Goal: Information Seeking & Learning: Find specific fact

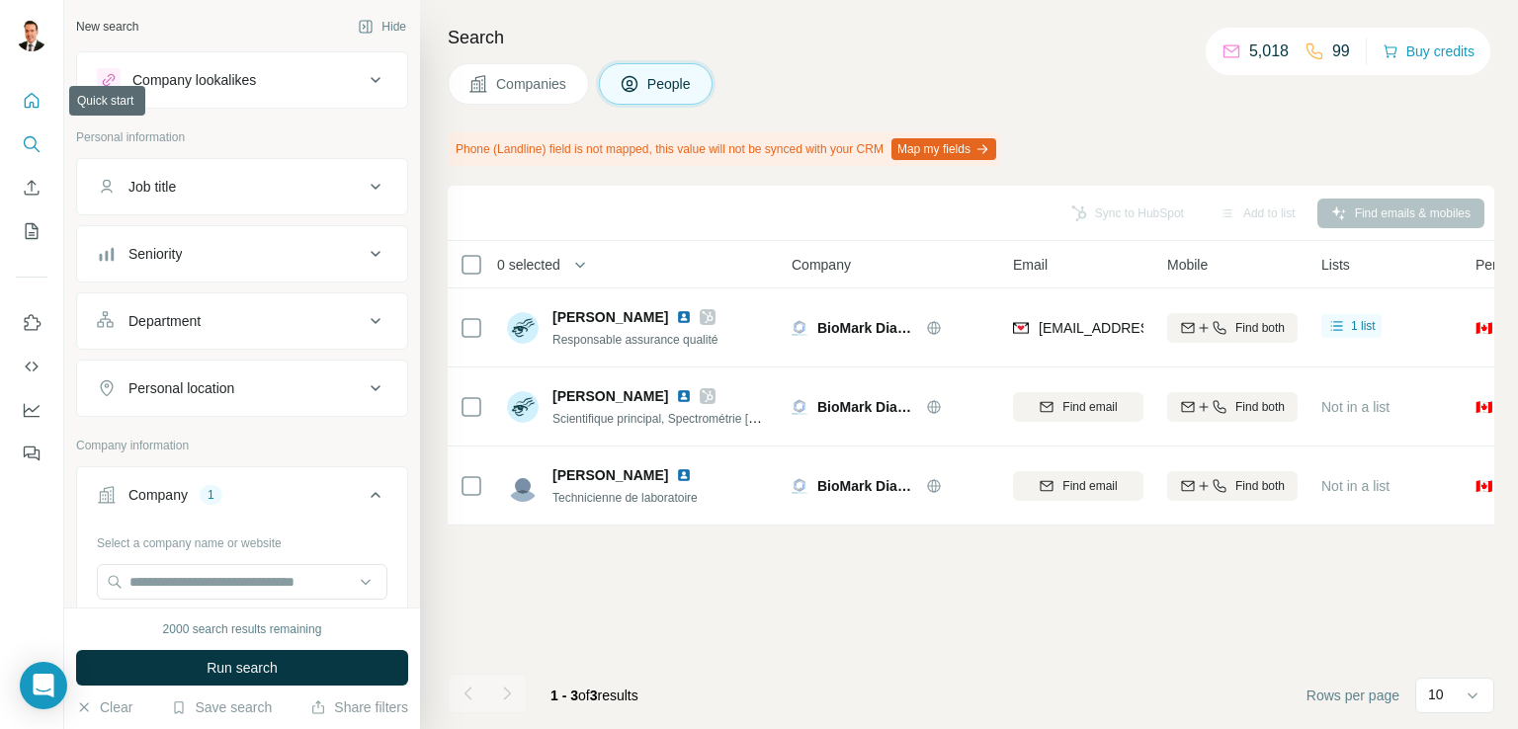
click at [35, 91] on icon "Quick start" at bounding box center [32, 101] width 20 height 20
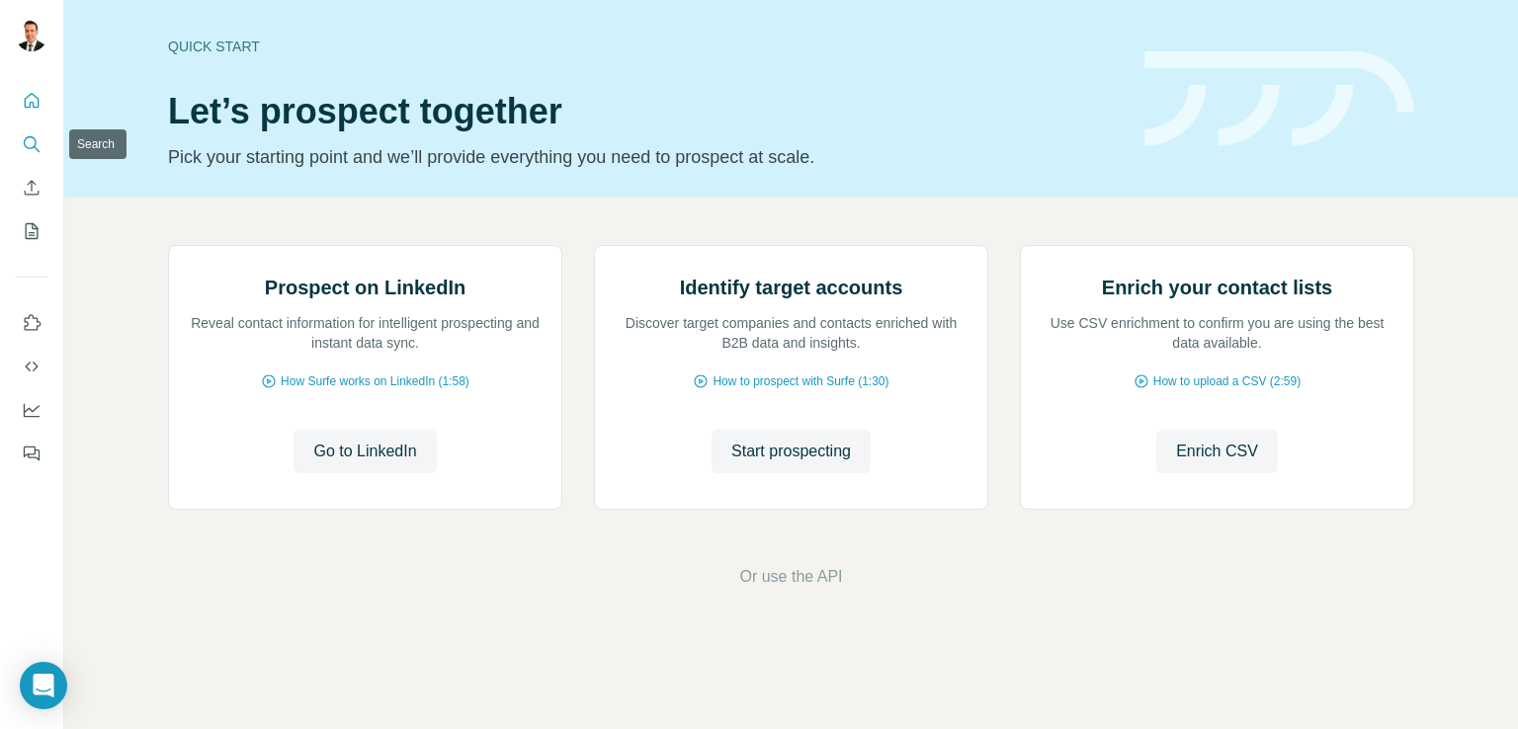
click at [28, 139] on icon "Search" at bounding box center [32, 144] width 20 height 20
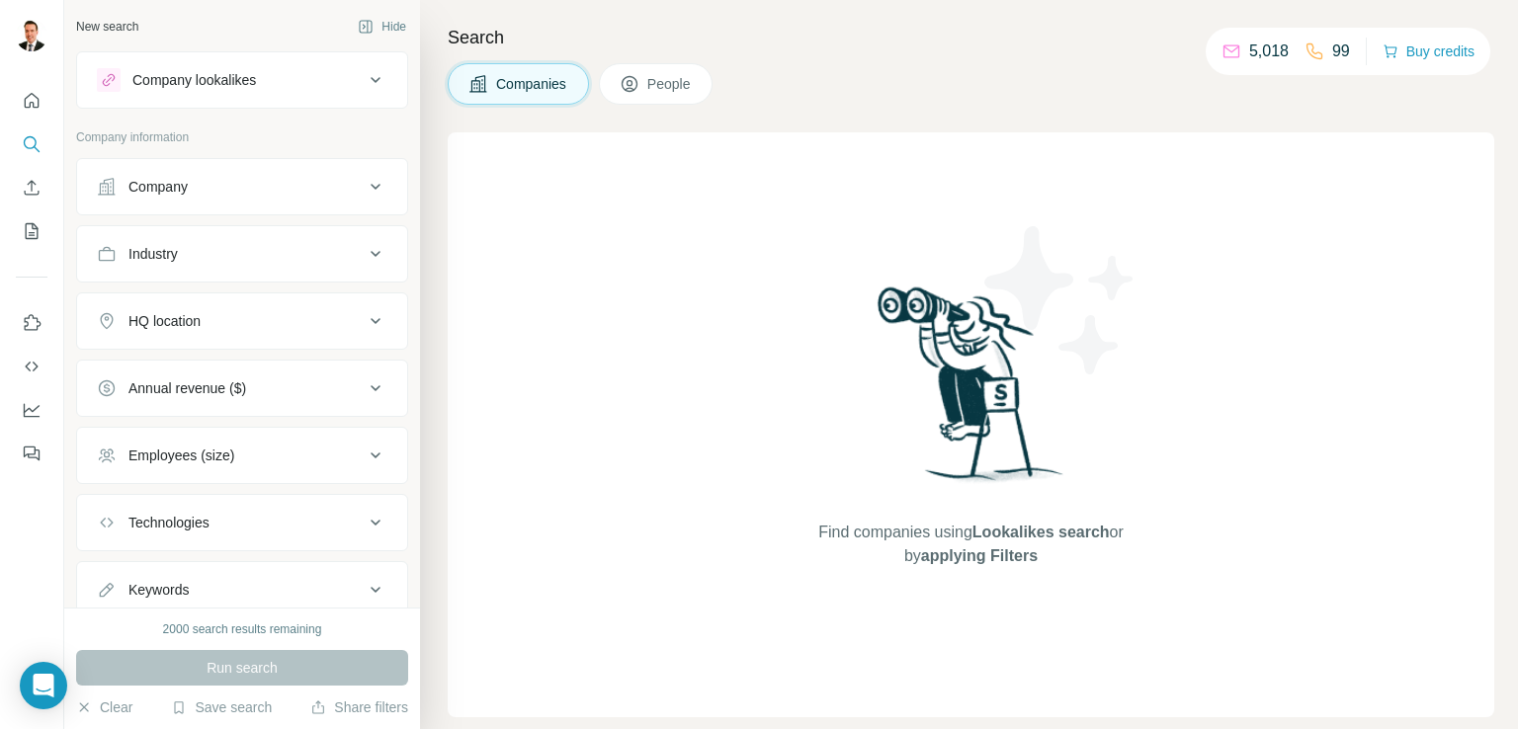
click at [527, 93] on button "Companies" at bounding box center [518, 84] width 141 height 42
click at [364, 187] on icon at bounding box center [376, 187] width 24 height 24
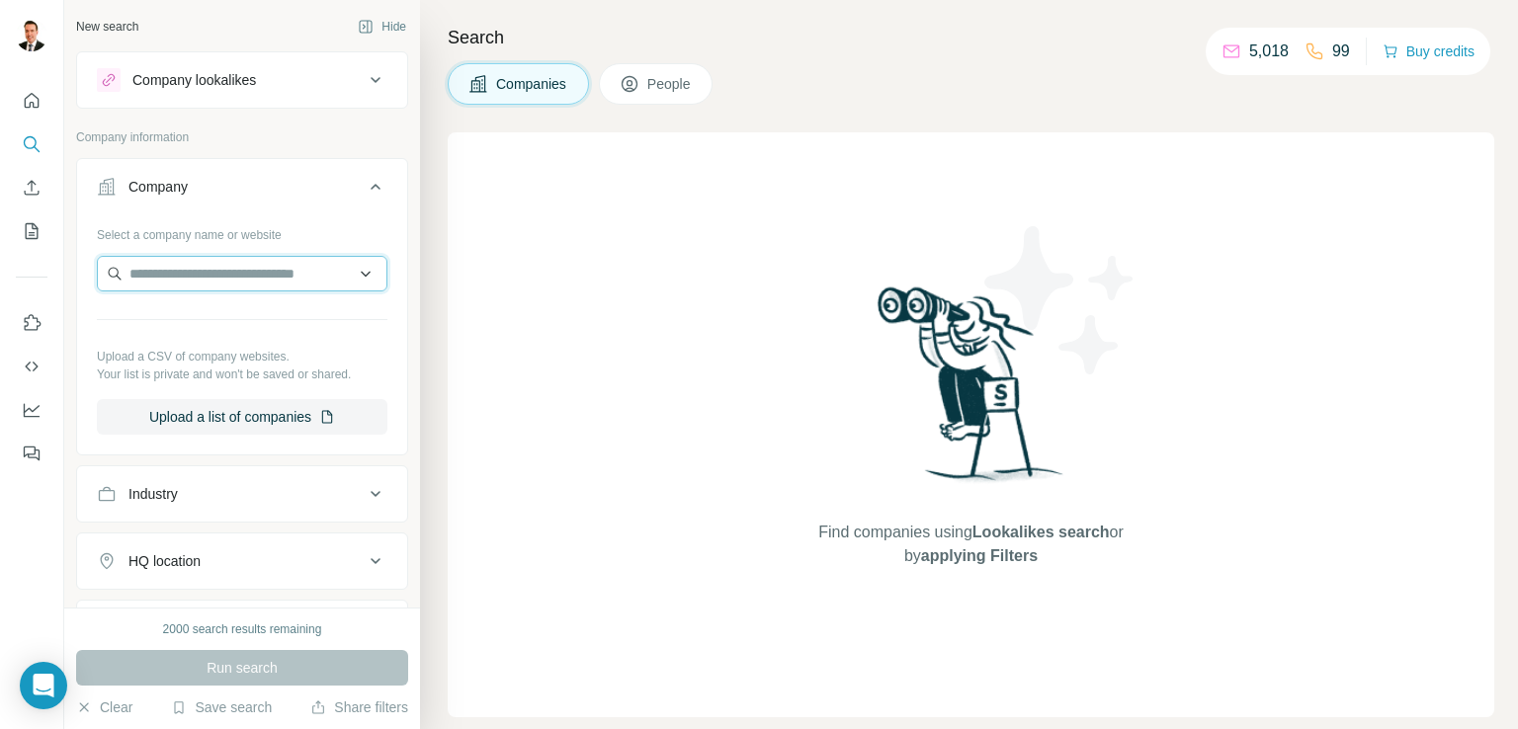
click at [211, 279] on input "text" at bounding box center [242, 274] width 291 height 36
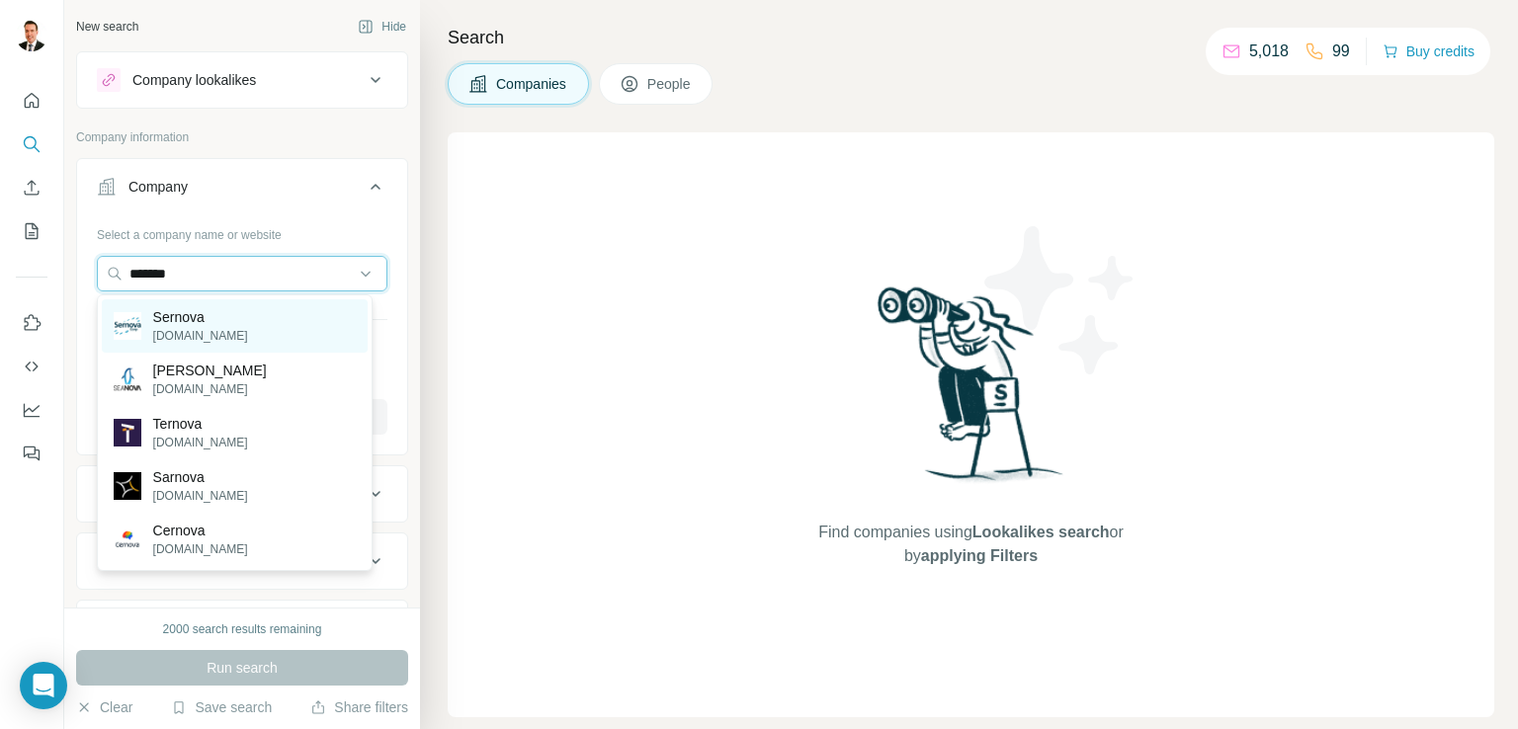
type input "*******"
click at [212, 317] on p "Sernova" at bounding box center [200, 317] width 95 height 20
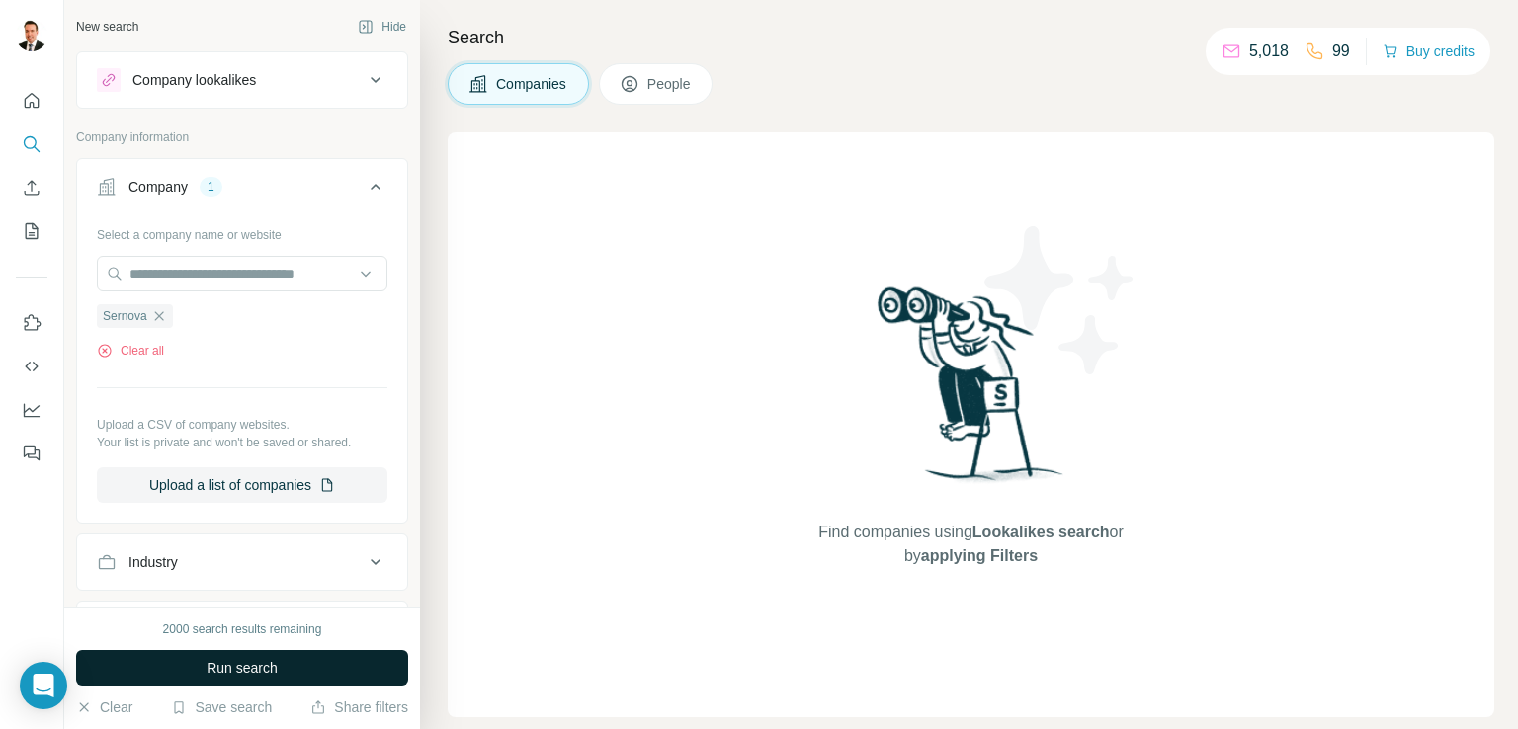
click at [249, 663] on span "Run search" at bounding box center [242, 668] width 71 height 20
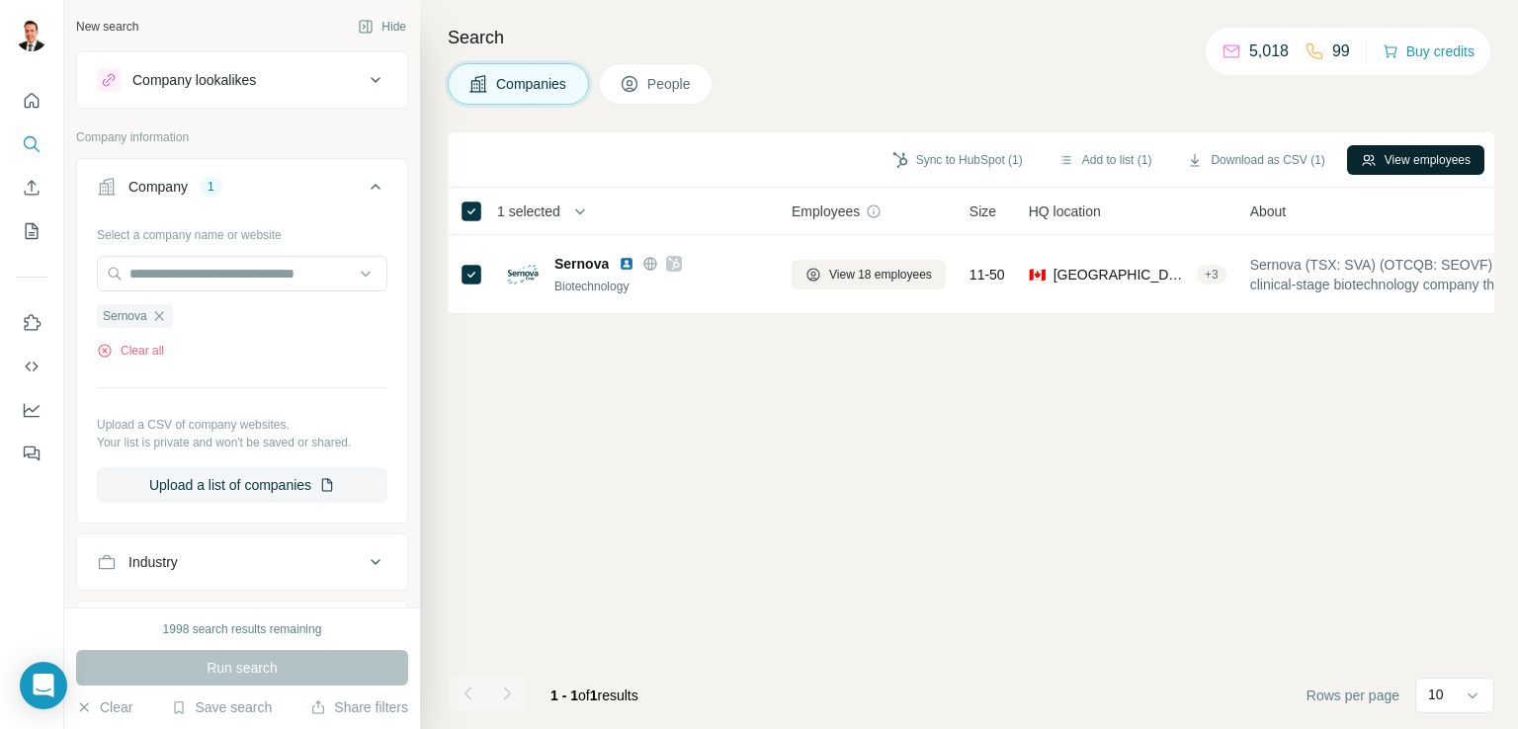
click at [1418, 147] on button "View employees" at bounding box center [1415, 160] width 137 height 30
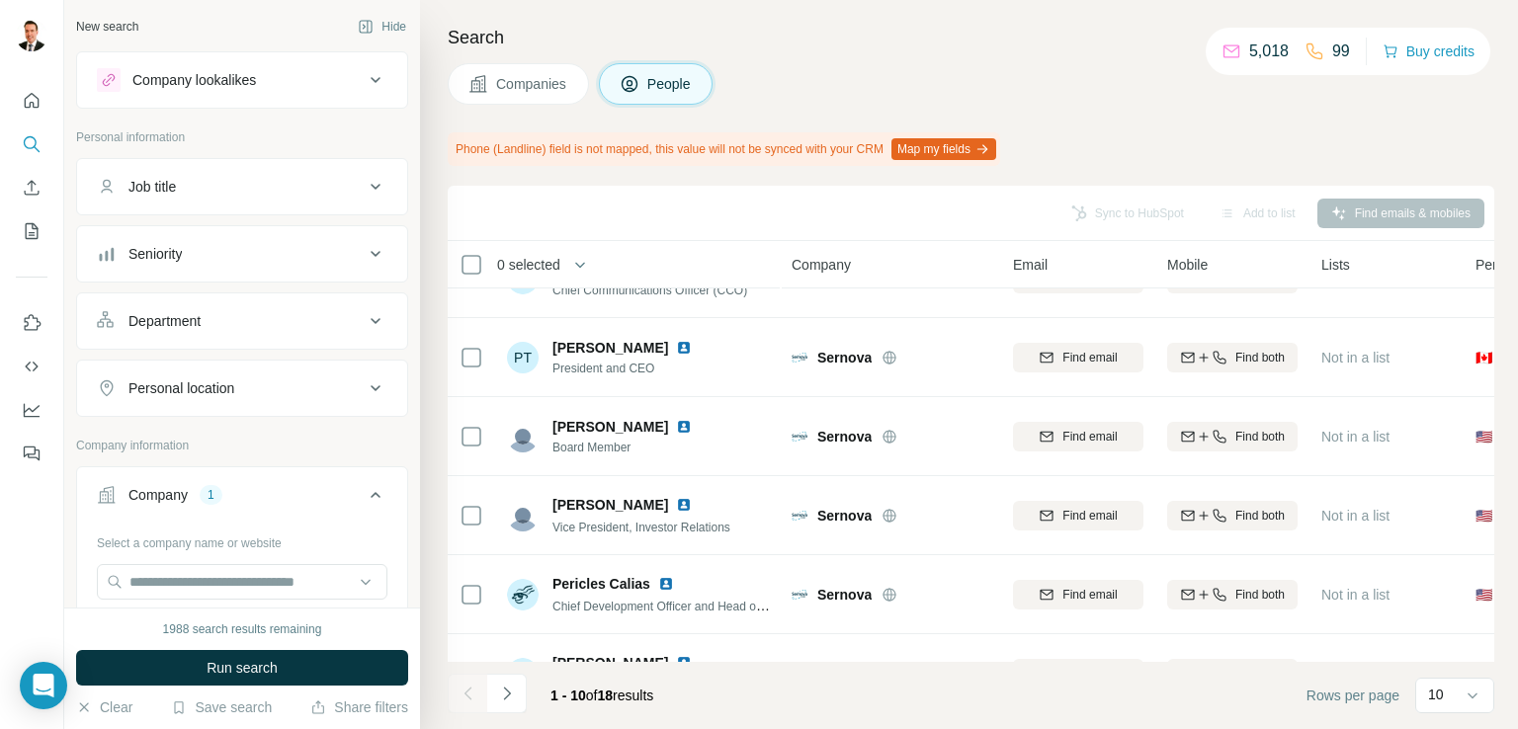
scroll to position [127, 0]
click at [32, 150] on icon "Search" at bounding box center [32, 144] width 20 height 20
click at [22, 94] on icon "Quick start" at bounding box center [32, 101] width 20 height 20
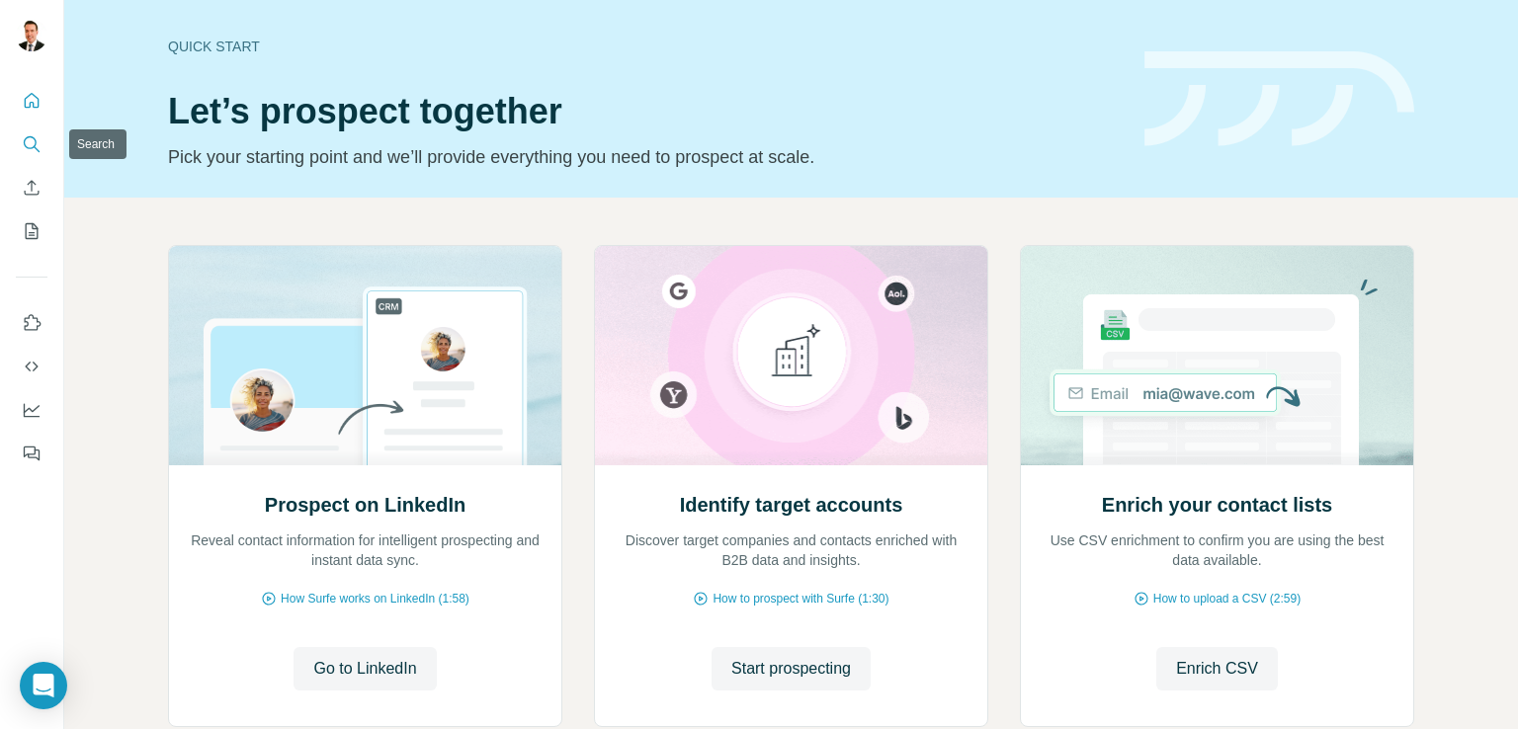
click at [27, 138] on icon "Search" at bounding box center [32, 144] width 20 height 20
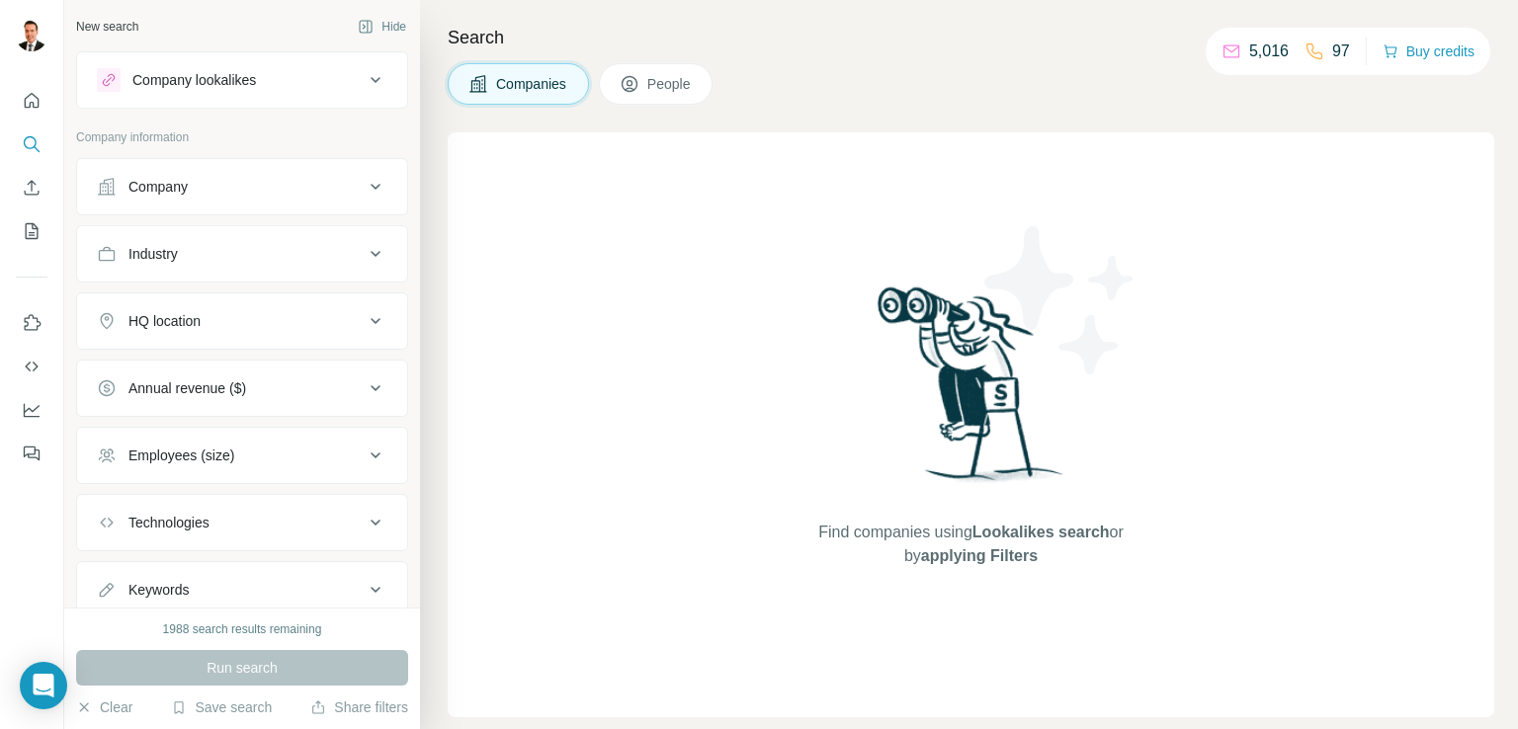
click at [146, 177] on div "Company" at bounding box center [157, 187] width 59 height 20
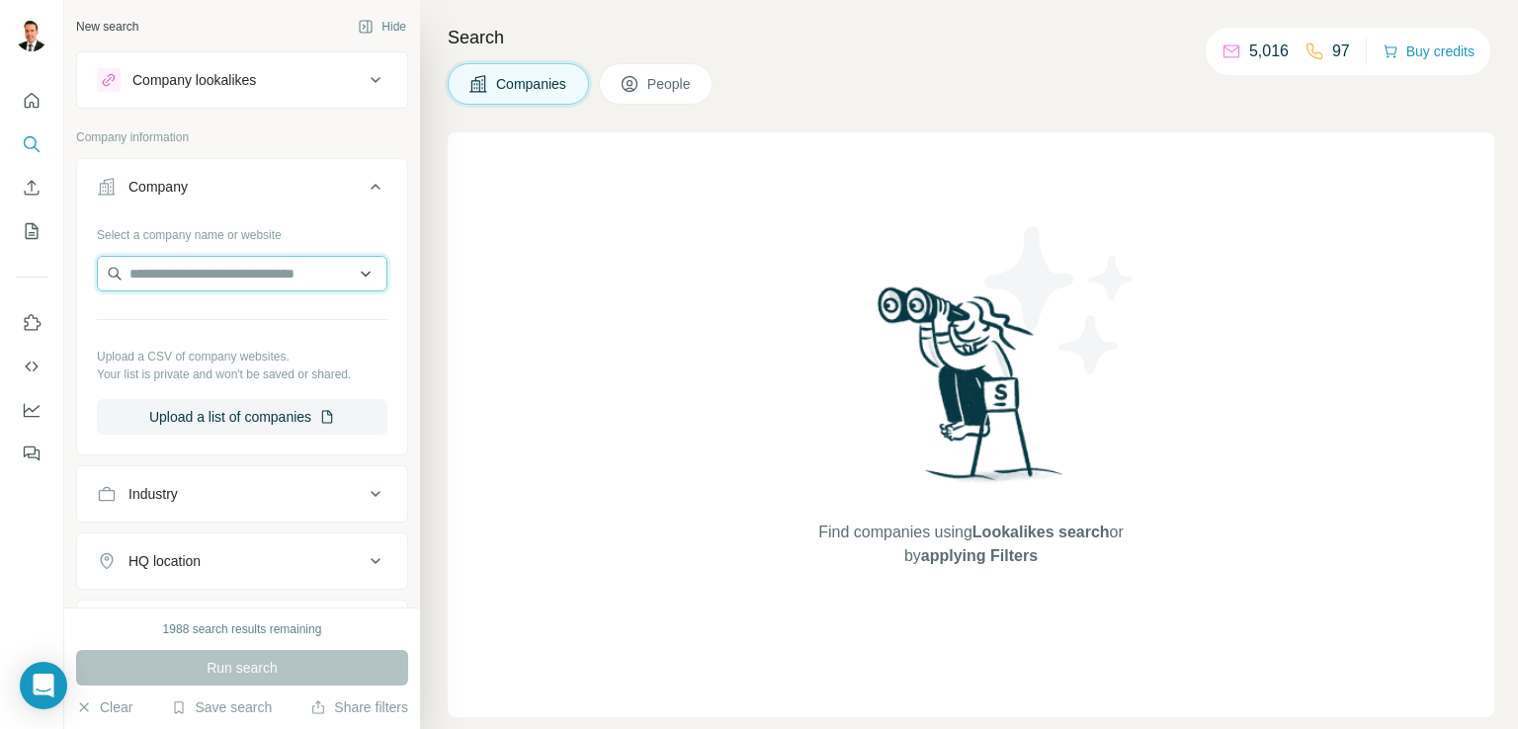
click at [181, 277] on input "text" at bounding box center [242, 274] width 291 height 36
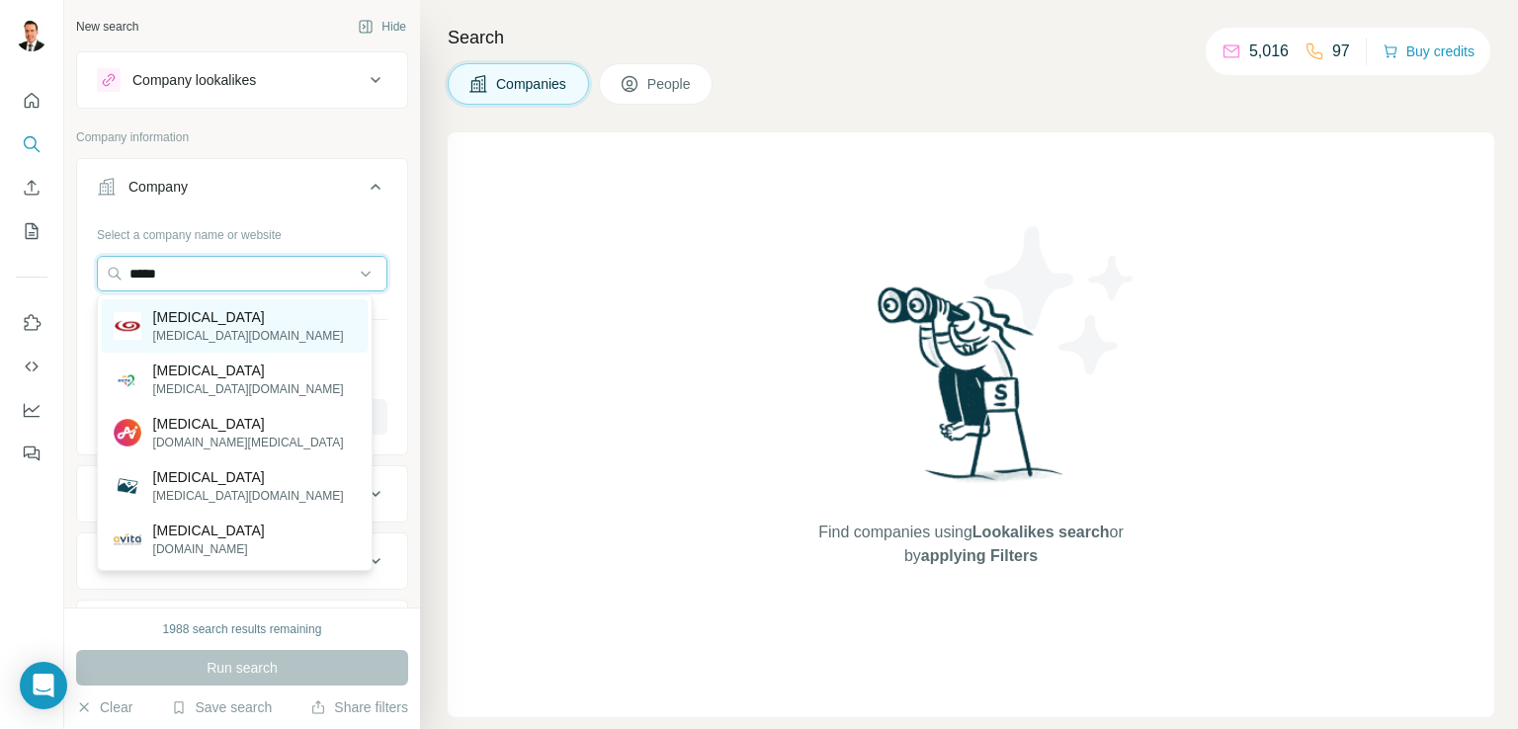
type input "*****"
click at [179, 324] on p "[MEDICAL_DATA]" at bounding box center [248, 317] width 191 height 20
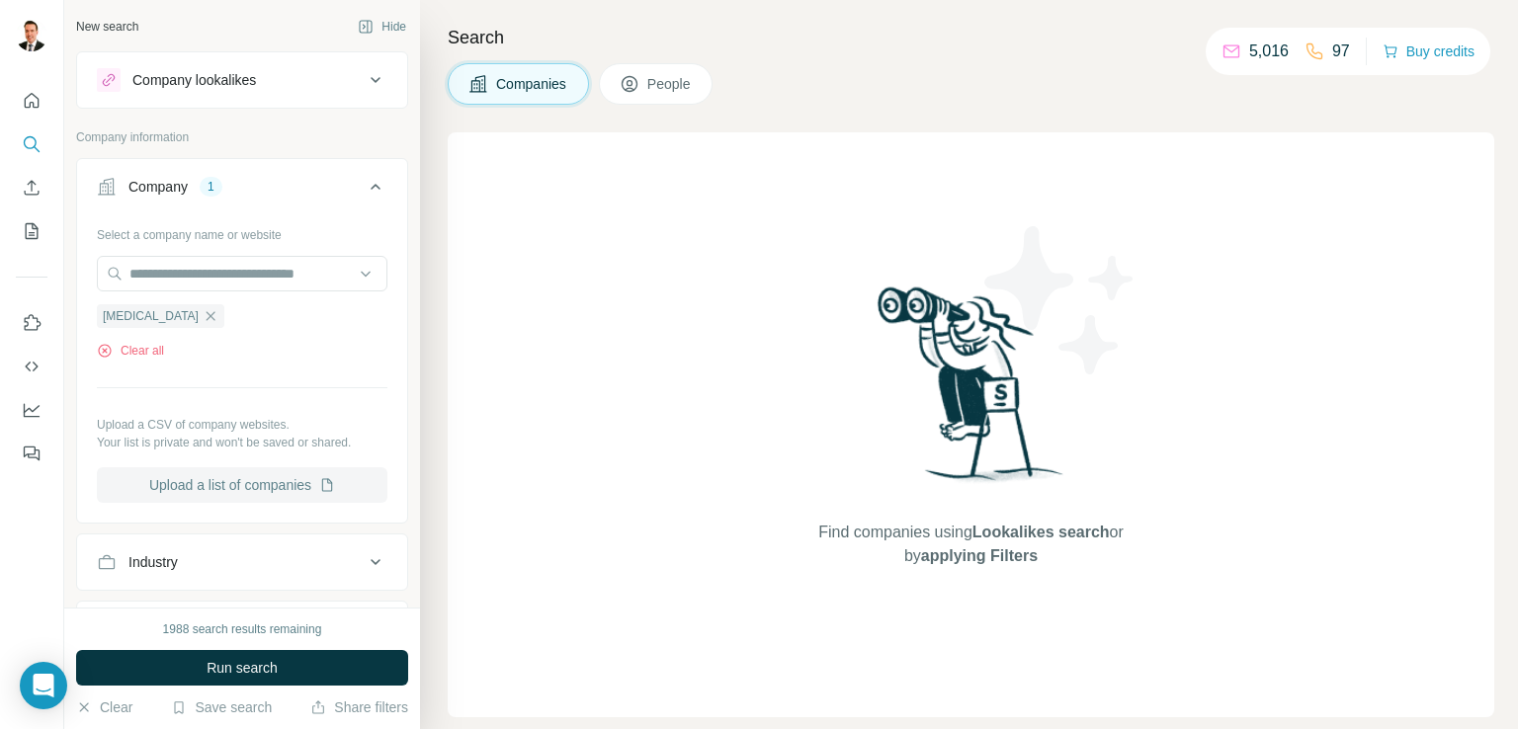
click at [206, 481] on button "Upload a list of companies" at bounding box center [242, 486] width 291 height 36
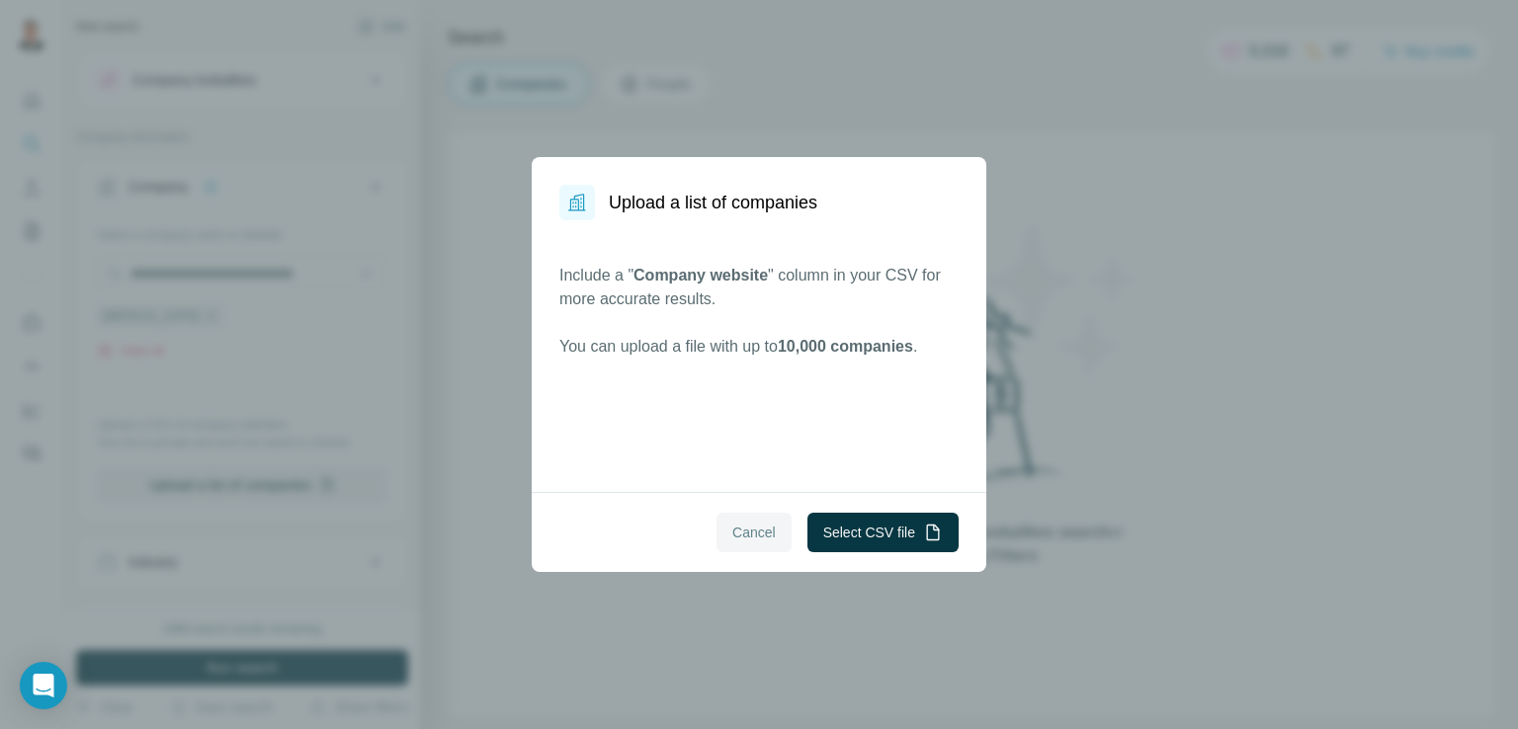
click at [739, 536] on span "Cancel" at bounding box center [753, 533] width 43 height 20
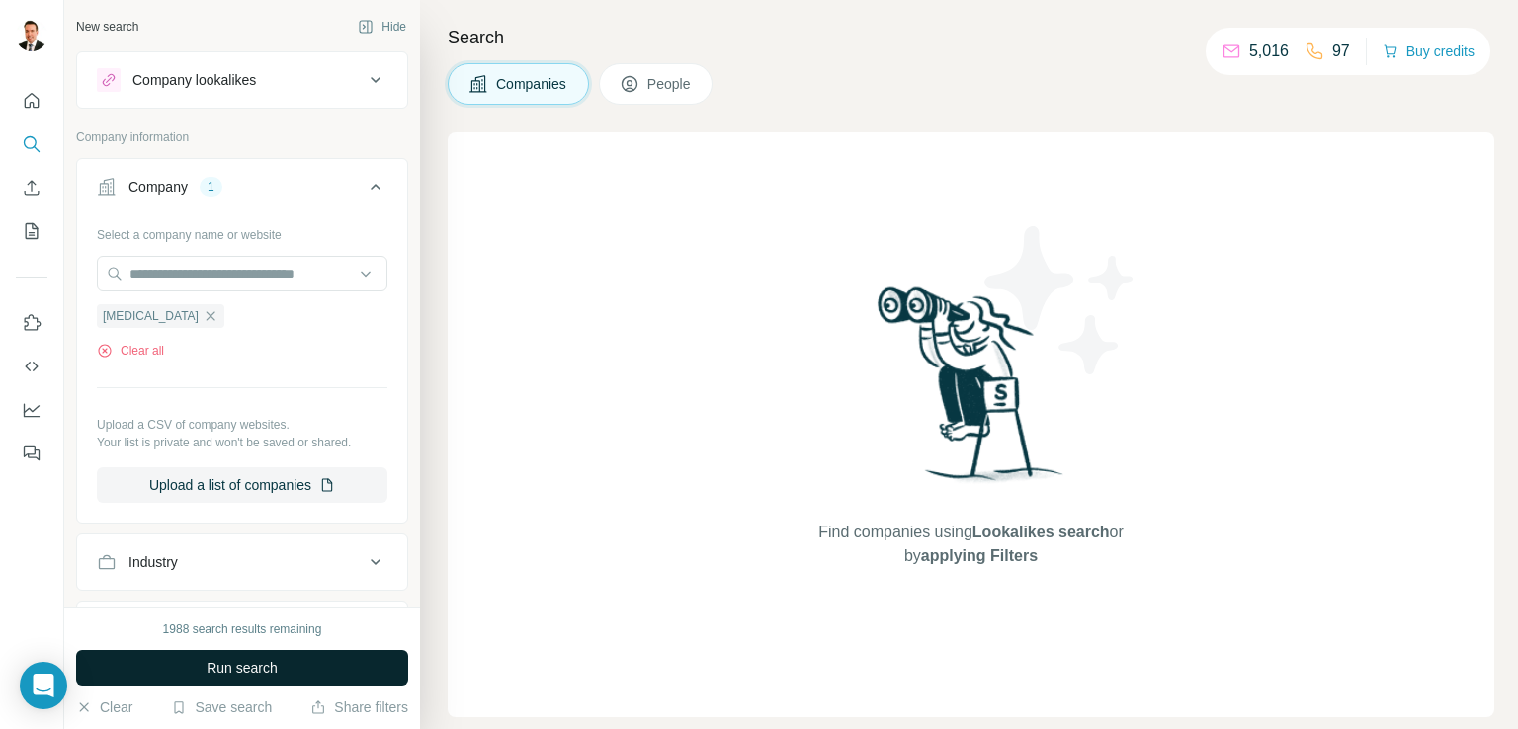
click at [183, 659] on button "Run search" at bounding box center [242, 668] width 332 height 36
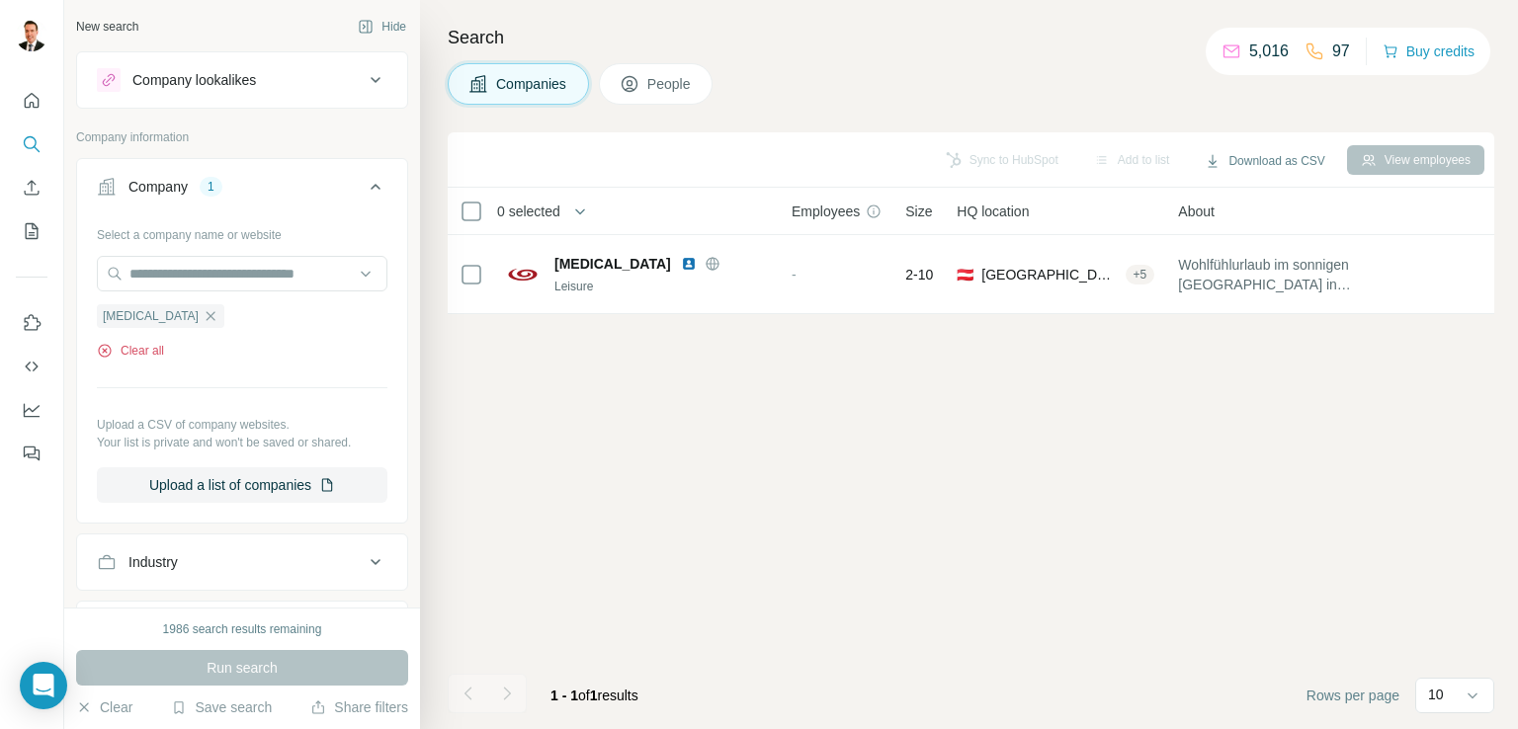
click at [103, 349] on icon "button" at bounding box center [104, 350] width 5 height 5
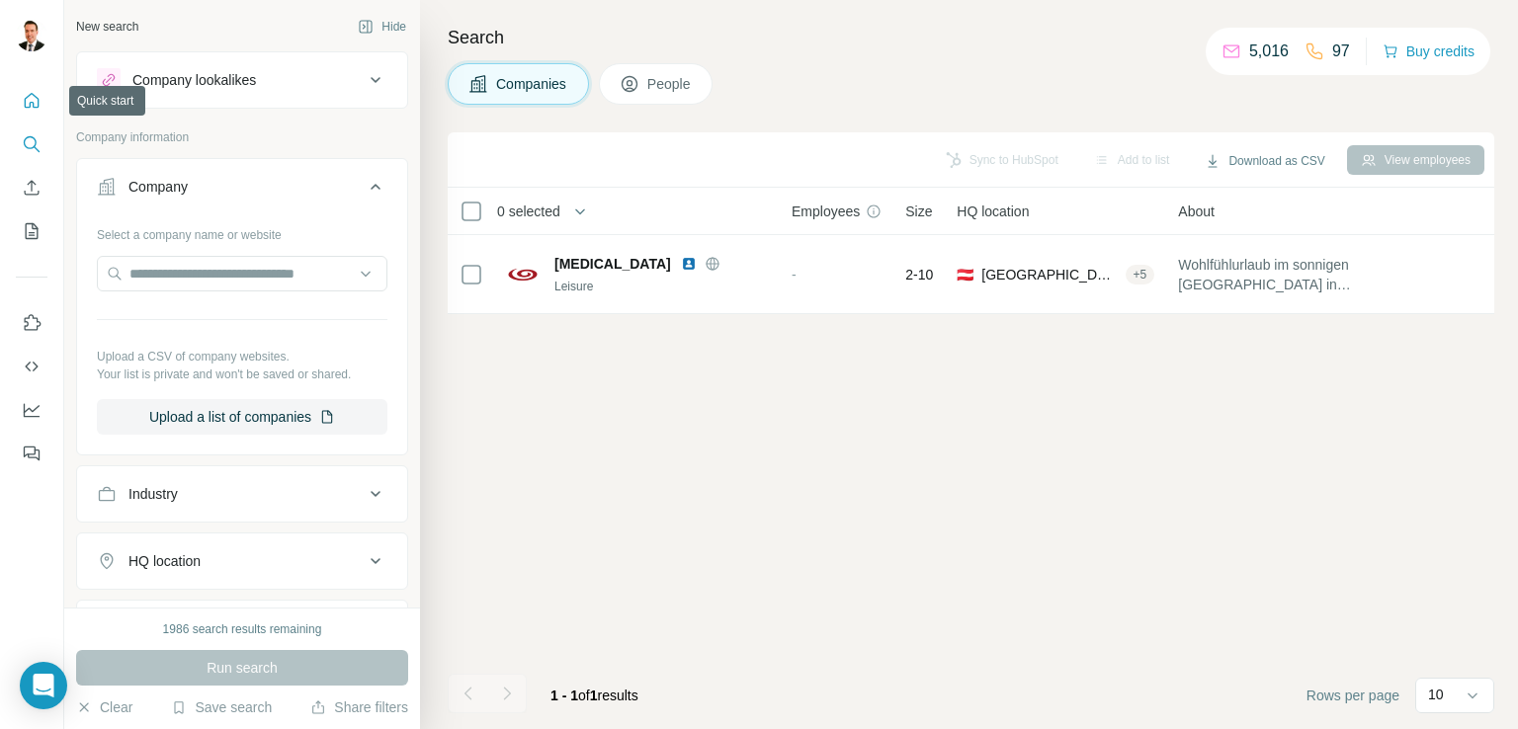
click at [35, 110] on button "Quick start" at bounding box center [32, 101] width 32 height 36
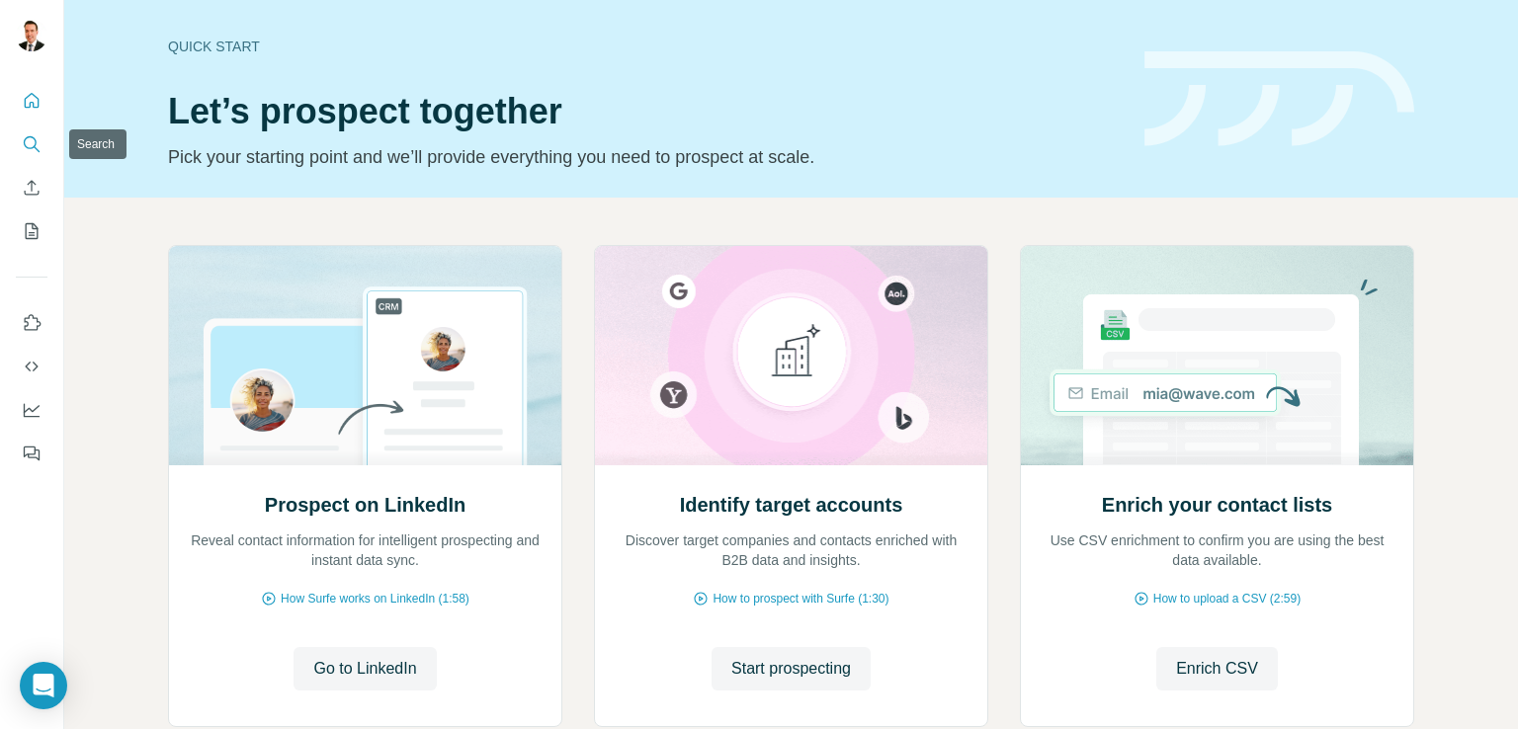
click at [37, 142] on icon "Search" at bounding box center [32, 144] width 20 height 20
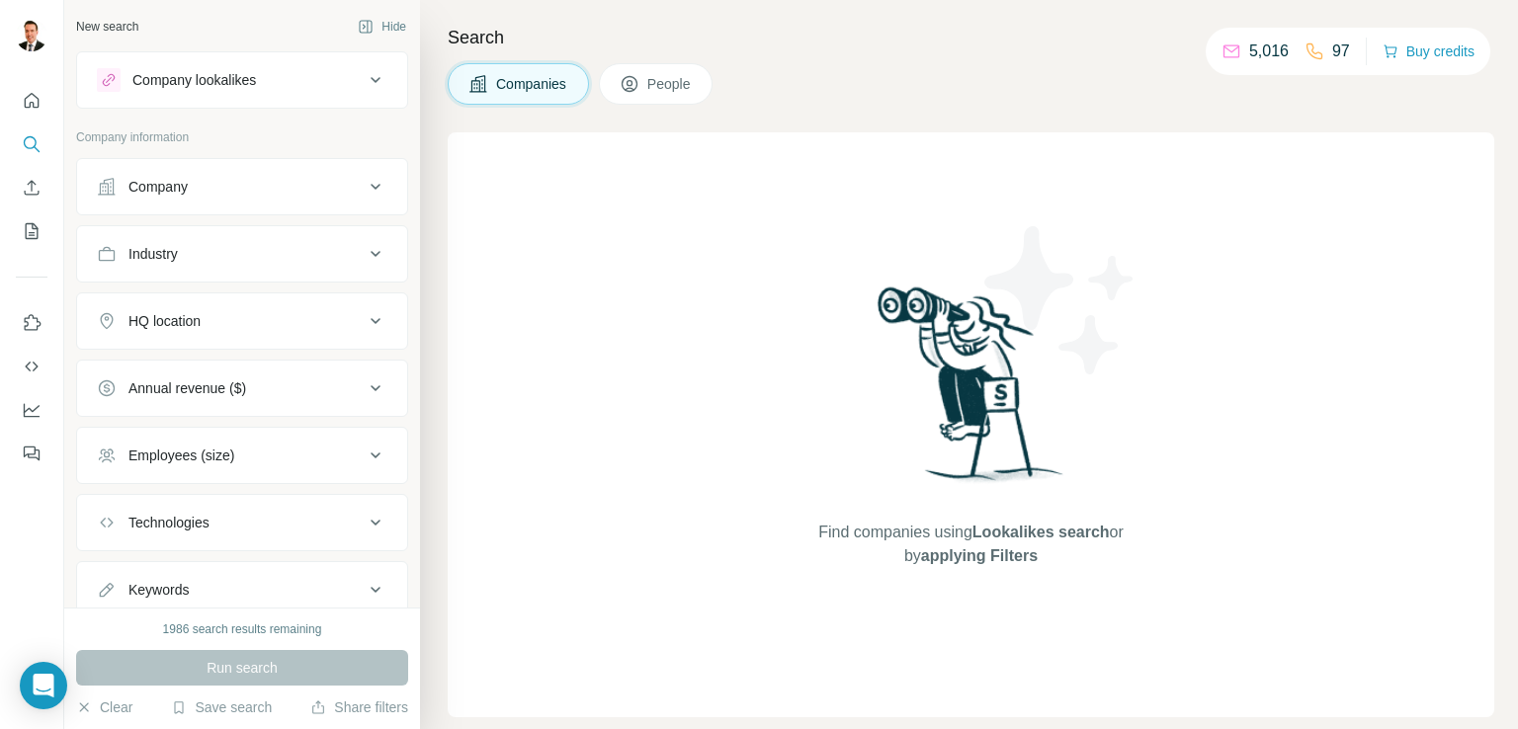
click at [194, 182] on div "Company" at bounding box center [230, 187] width 267 height 20
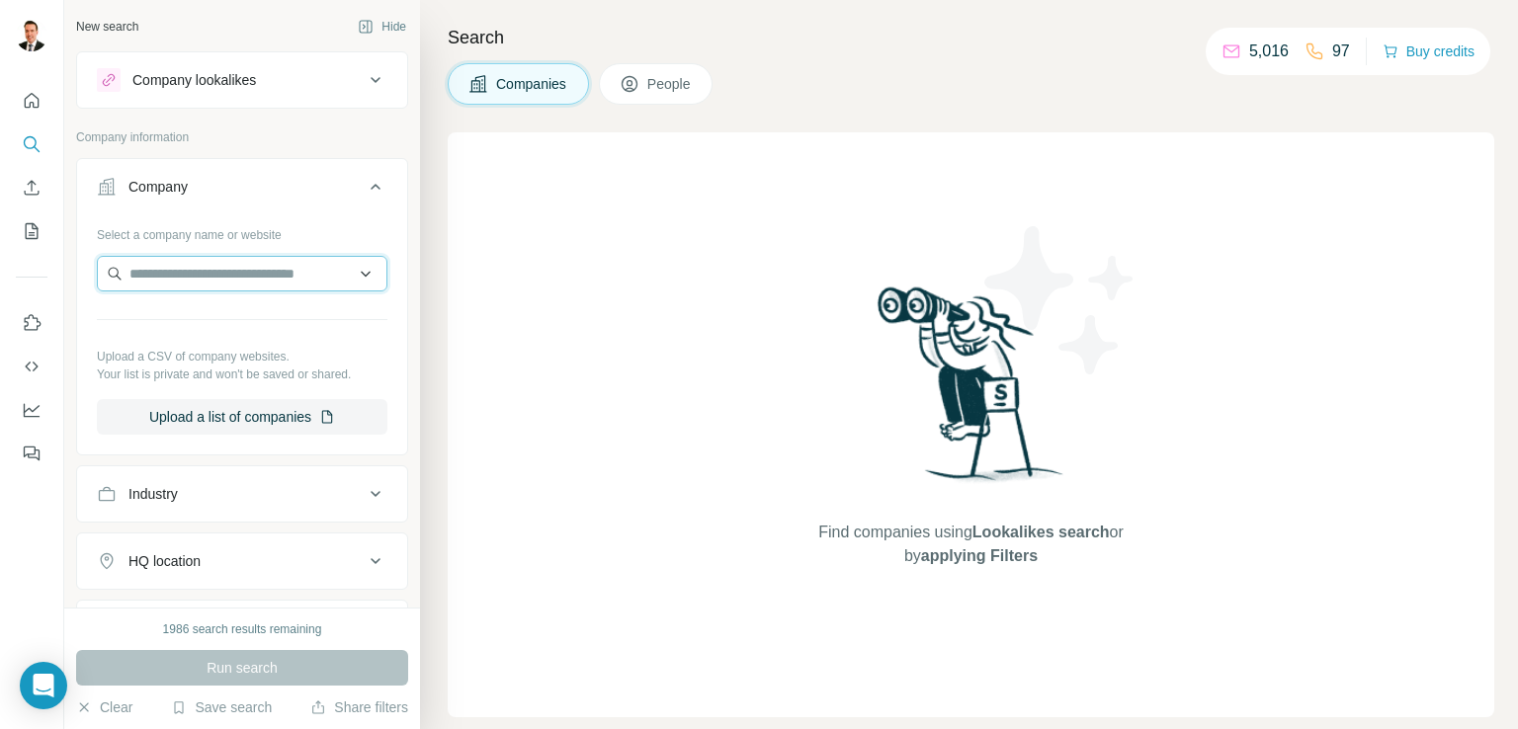
click at [190, 270] on input "text" at bounding box center [242, 274] width 291 height 36
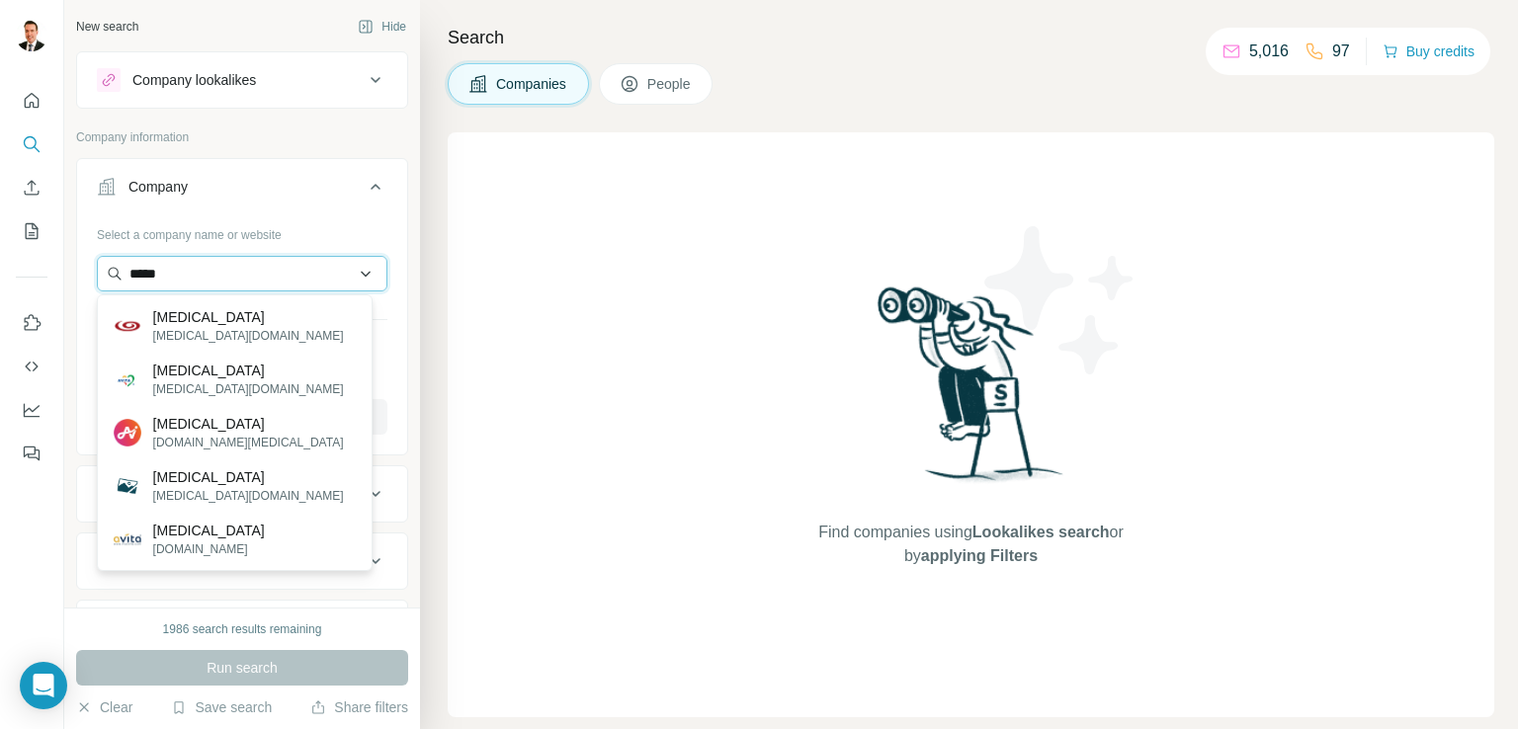
click at [174, 284] on input "*****" at bounding box center [242, 274] width 291 height 36
click at [174, 282] on input "*****" at bounding box center [242, 274] width 291 height 36
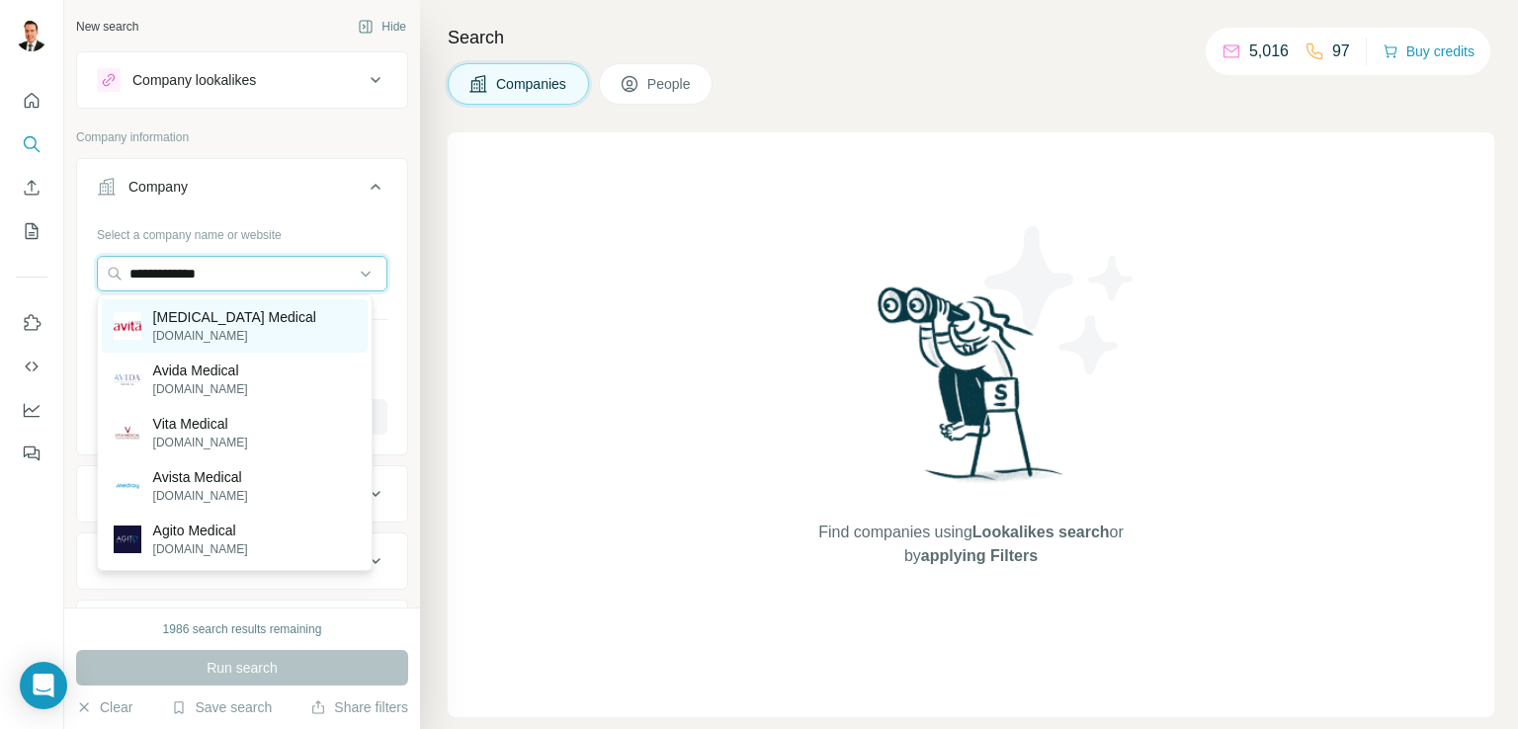
type input "**********"
click at [202, 330] on p "[DOMAIN_NAME]" at bounding box center [234, 336] width 163 height 18
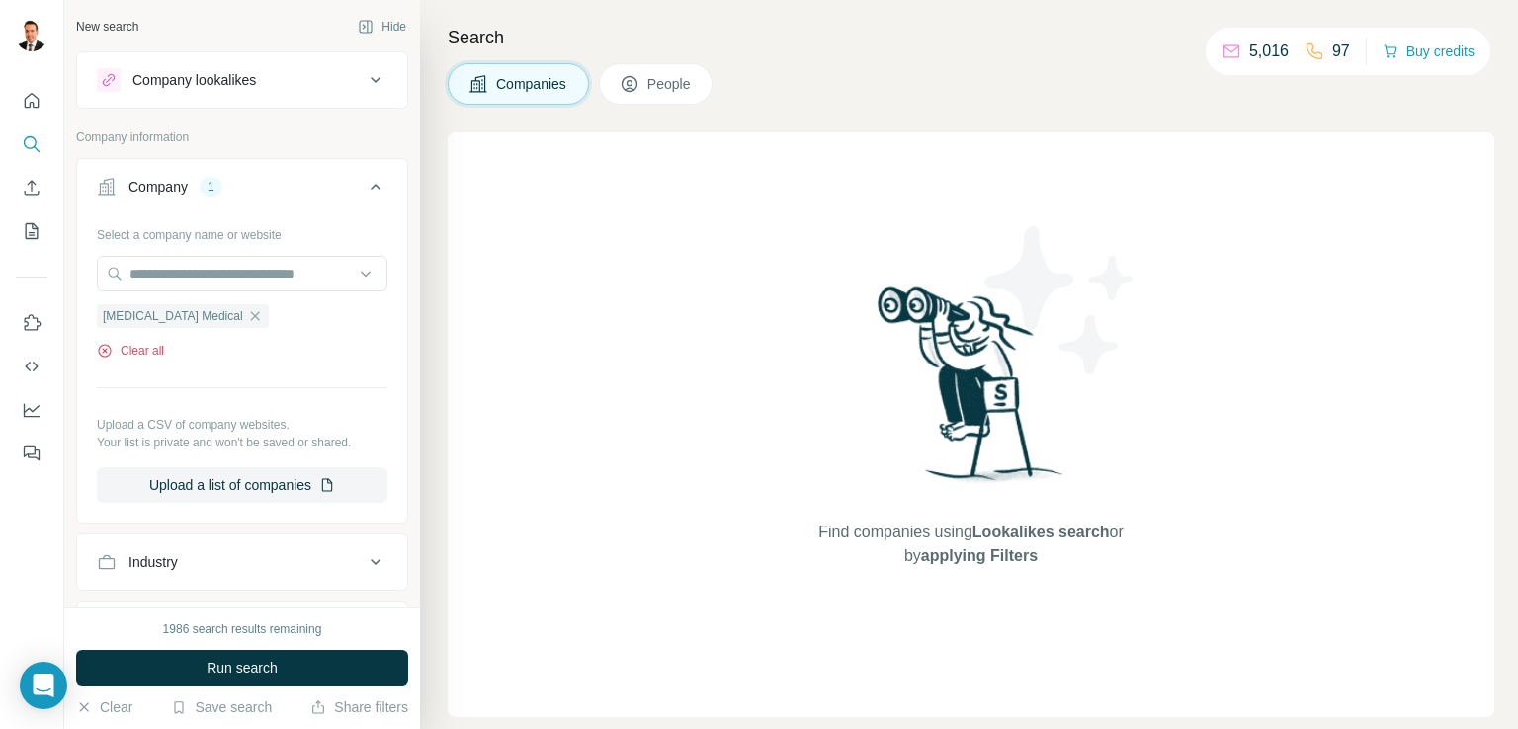
click at [103, 350] on icon "button" at bounding box center [104, 350] width 5 height 5
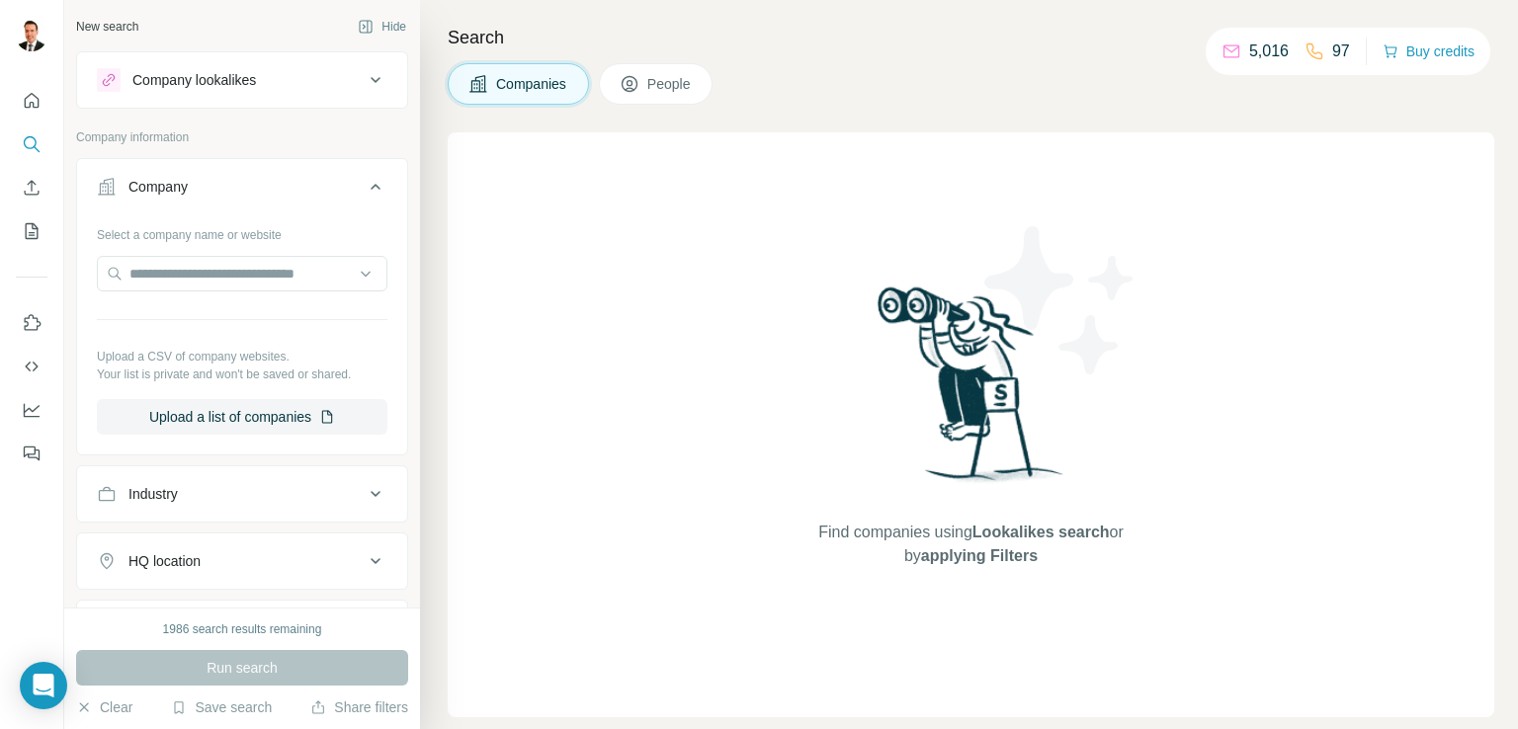
click at [216, 192] on div "Company" at bounding box center [230, 187] width 267 height 20
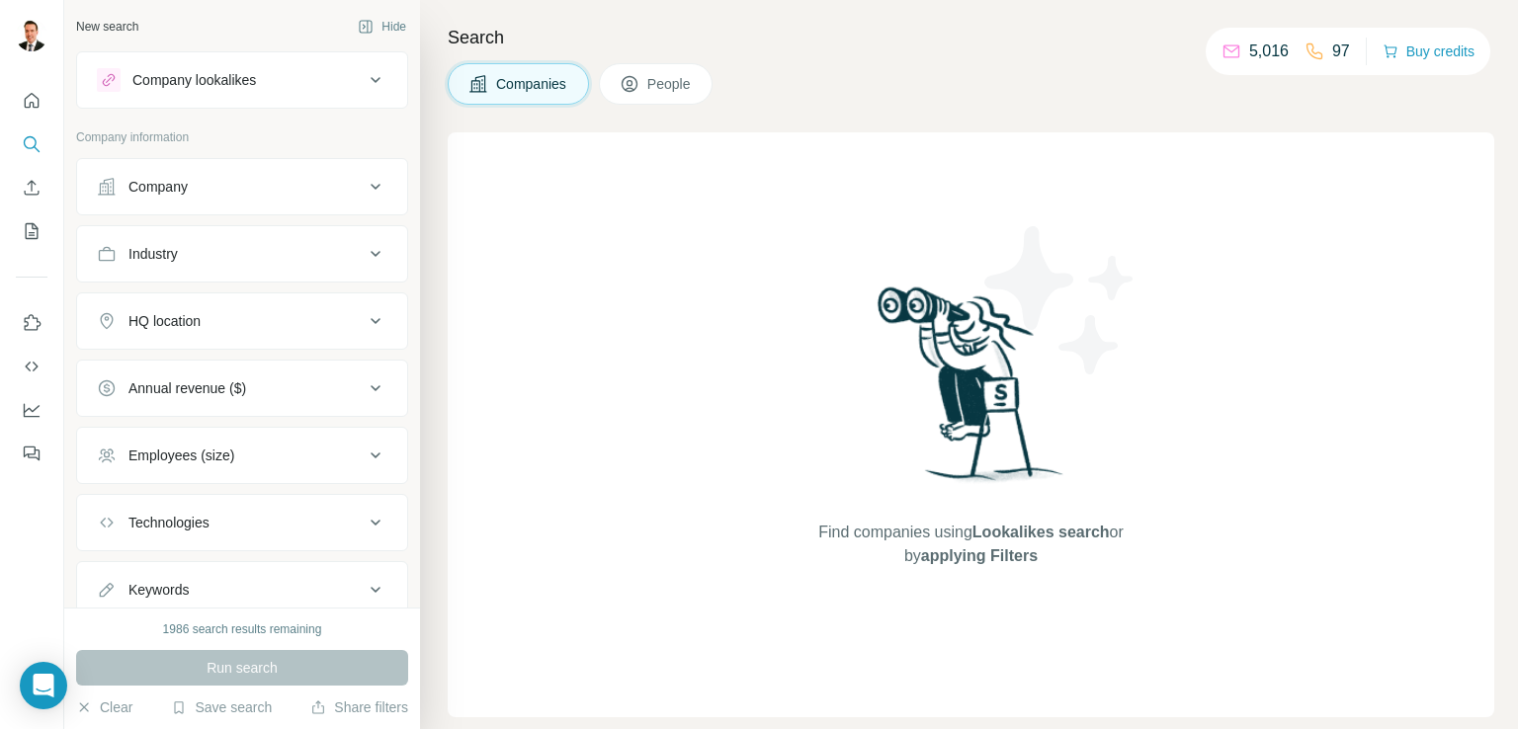
click at [364, 192] on icon at bounding box center [376, 187] width 24 height 24
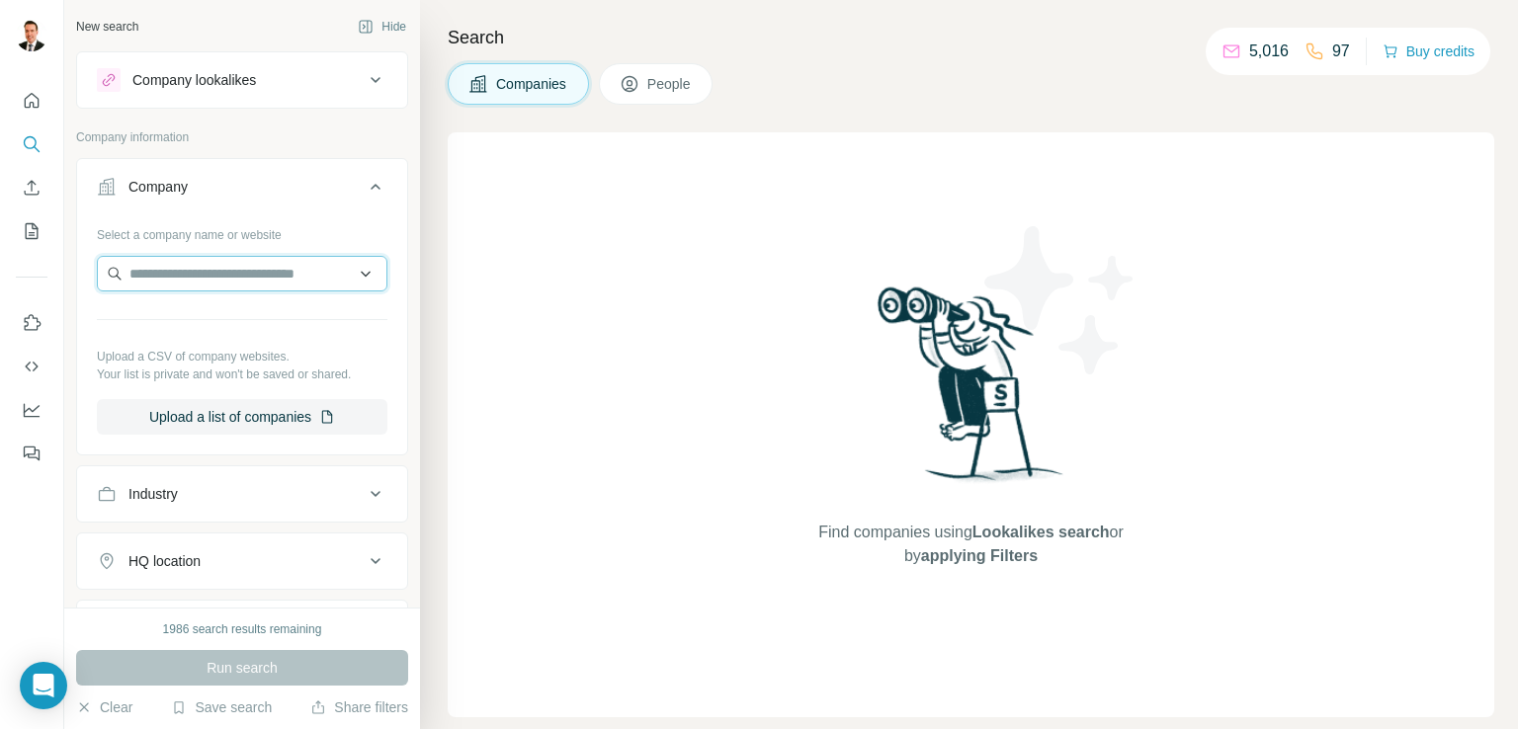
click at [194, 278] on input "text" at bounding box center [242, 274] width 291 height 36
type input "*"
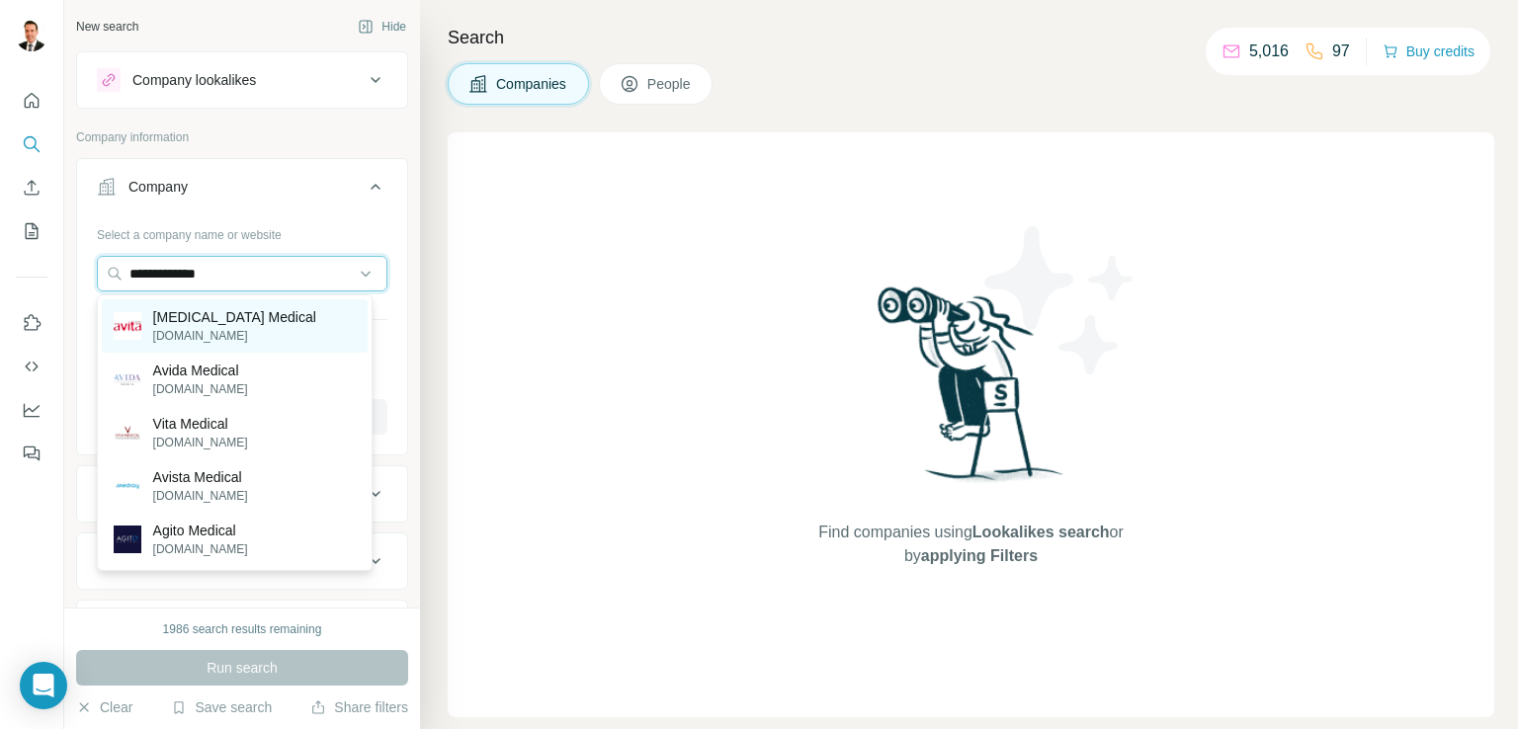
type input "**********"
click at [213, 323] on p "[MEDICAL_DATA] Medical" at bounding box center [234, 317] width 163 height 20
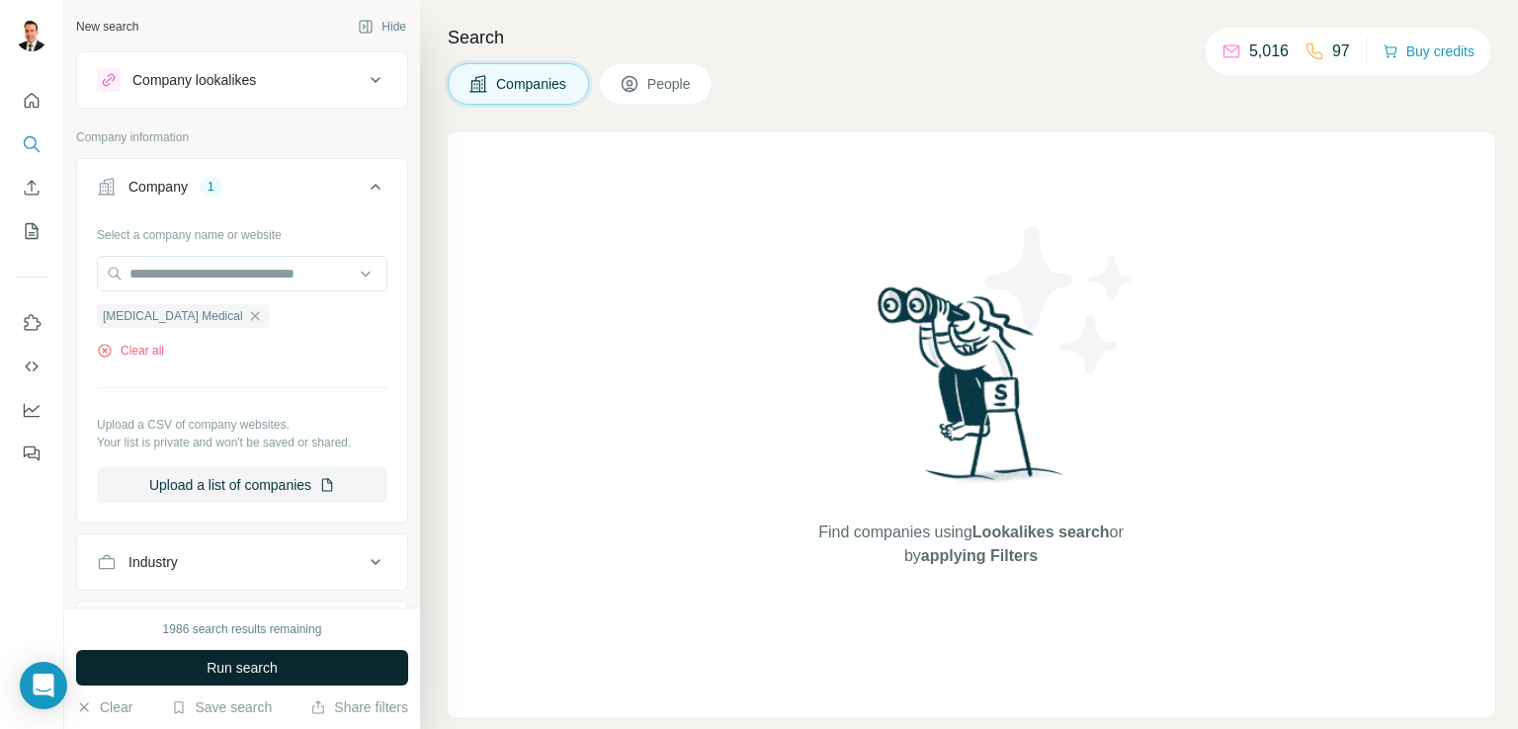
click at [248, 669] on span "Run search" at bounding box center [242, 668] width 71 height 20
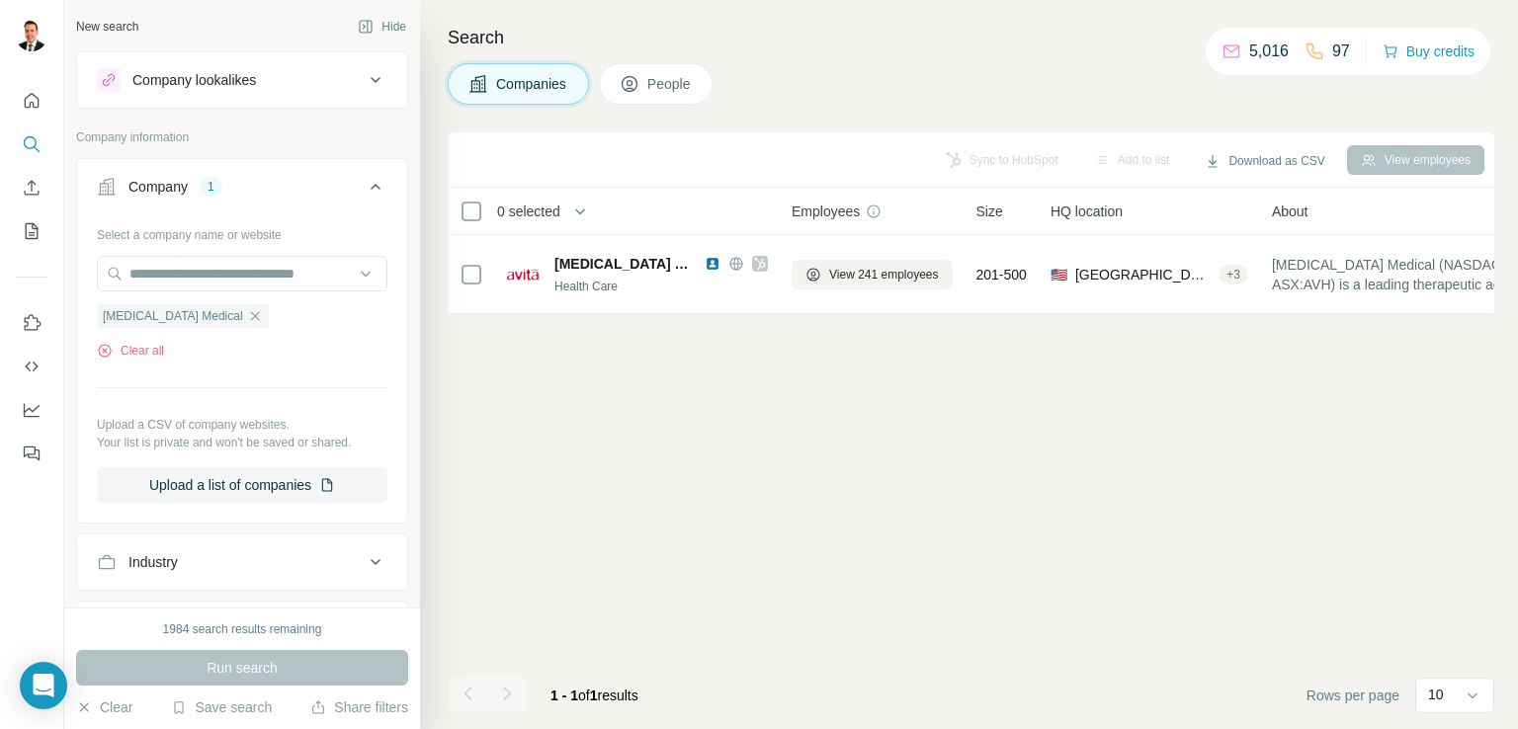
click at [1401, 154] on div "View employees" at bounding box center [1415, 160] width 137 height 30
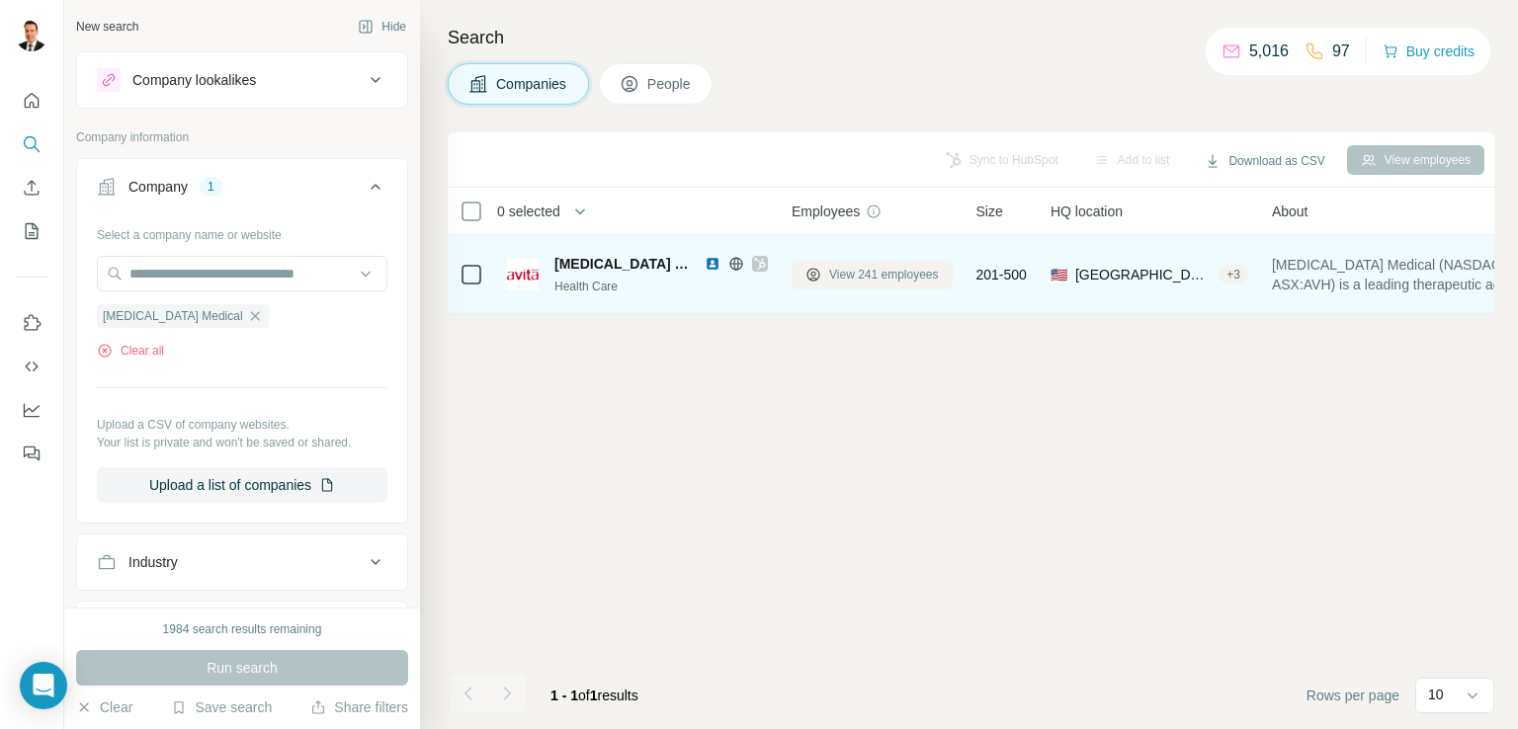
click at [896, 280] on span "View 241 employees" at bounding box center [884, 275] width 110 height 18
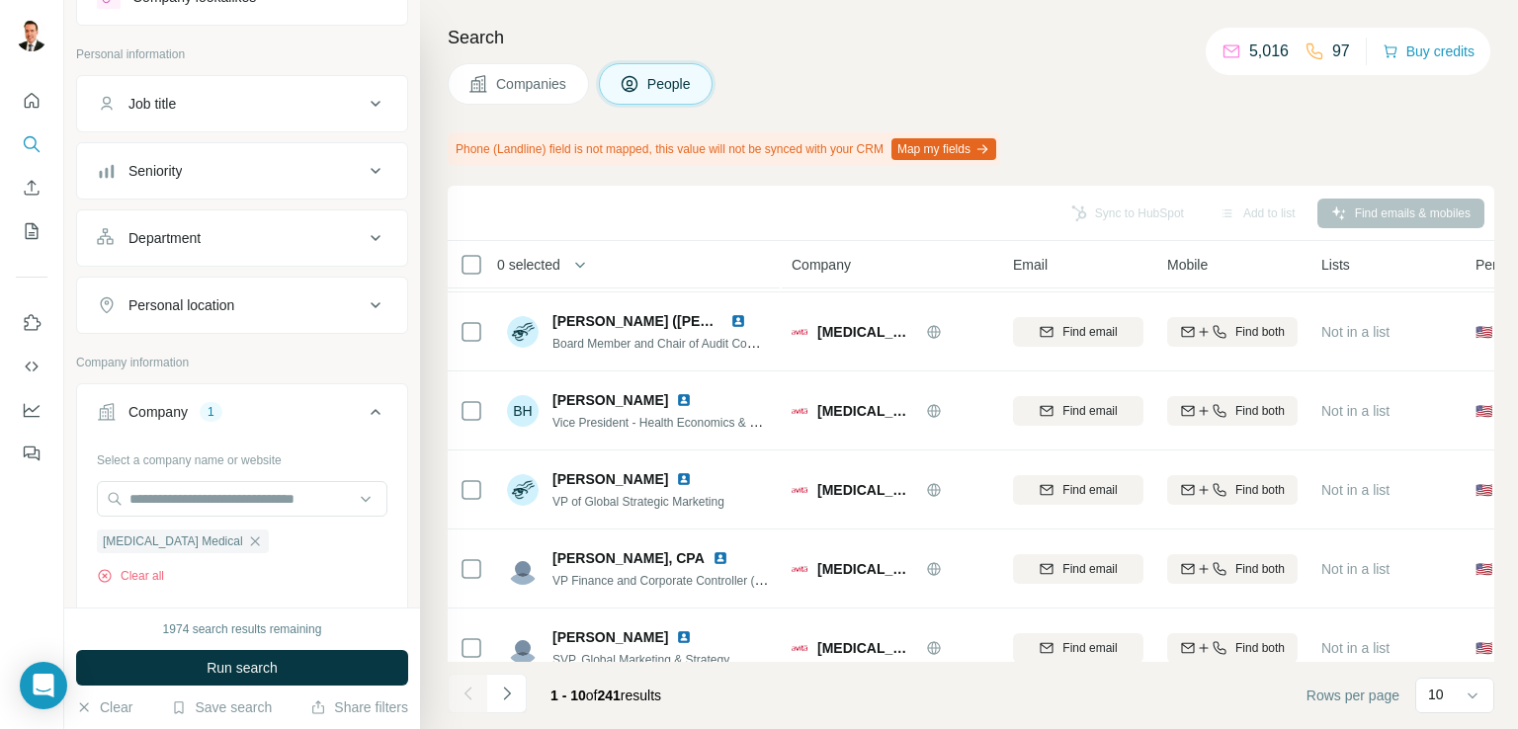
scroll to position [427, 0]
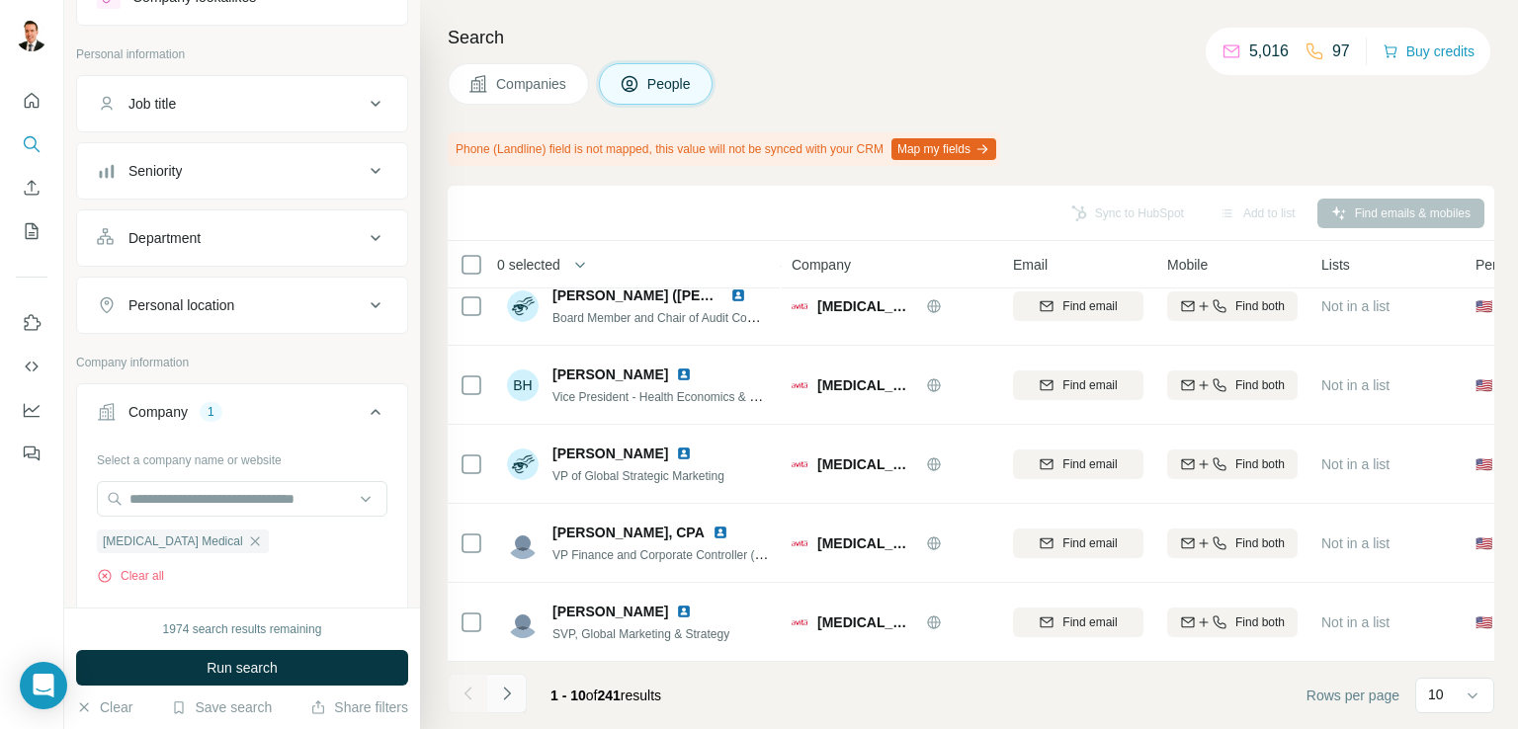
click at [500, 695] on icon "Navigate to next page" at bounding box center [507, 694] width 20 height 20
click at [505, 689] on icon "Navigate to next page" at bounding box center [506, 693] width 7 height 13
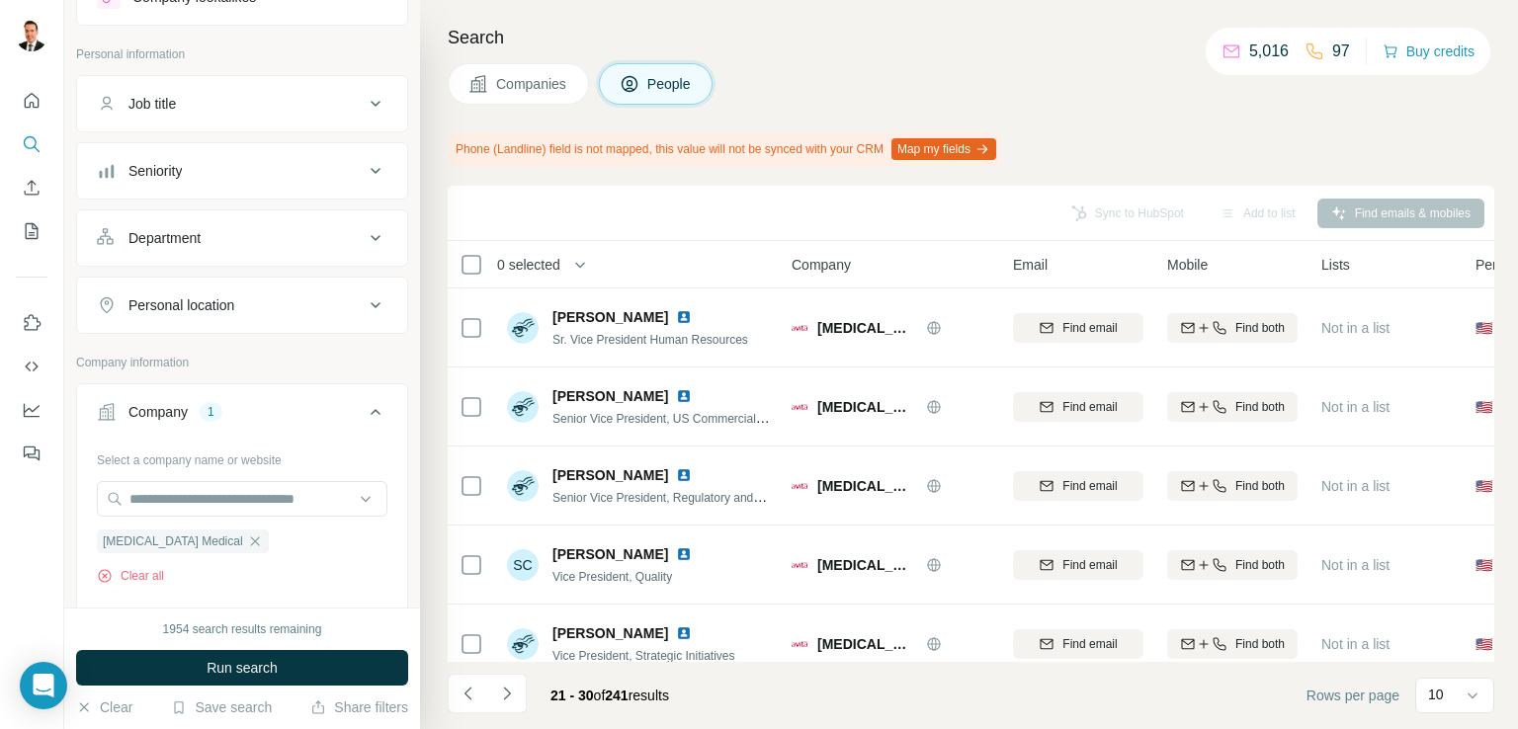
scroll to position [0, 0]
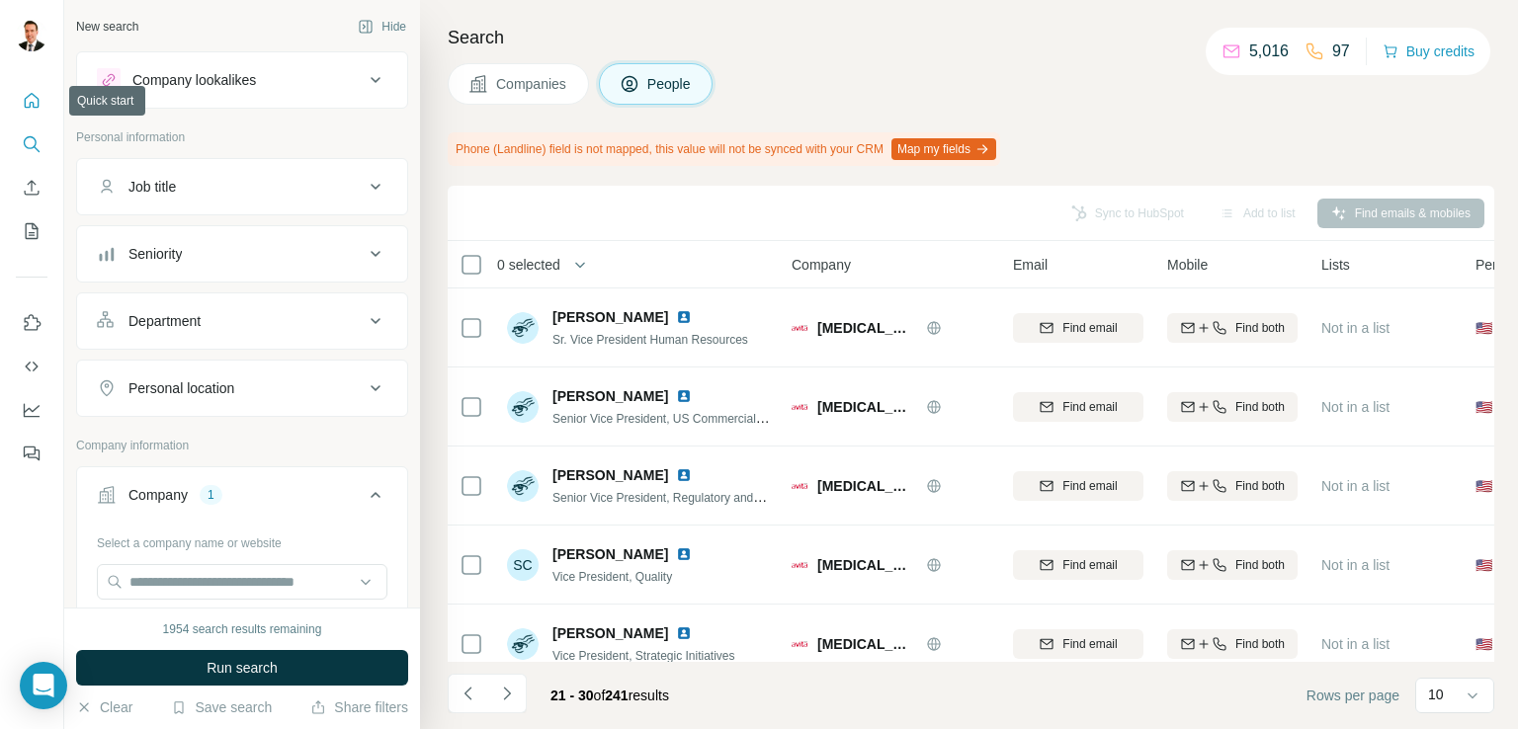
click at [43, 92] on button "Quick start" at bounding box center [32, 101] width 32 height 36
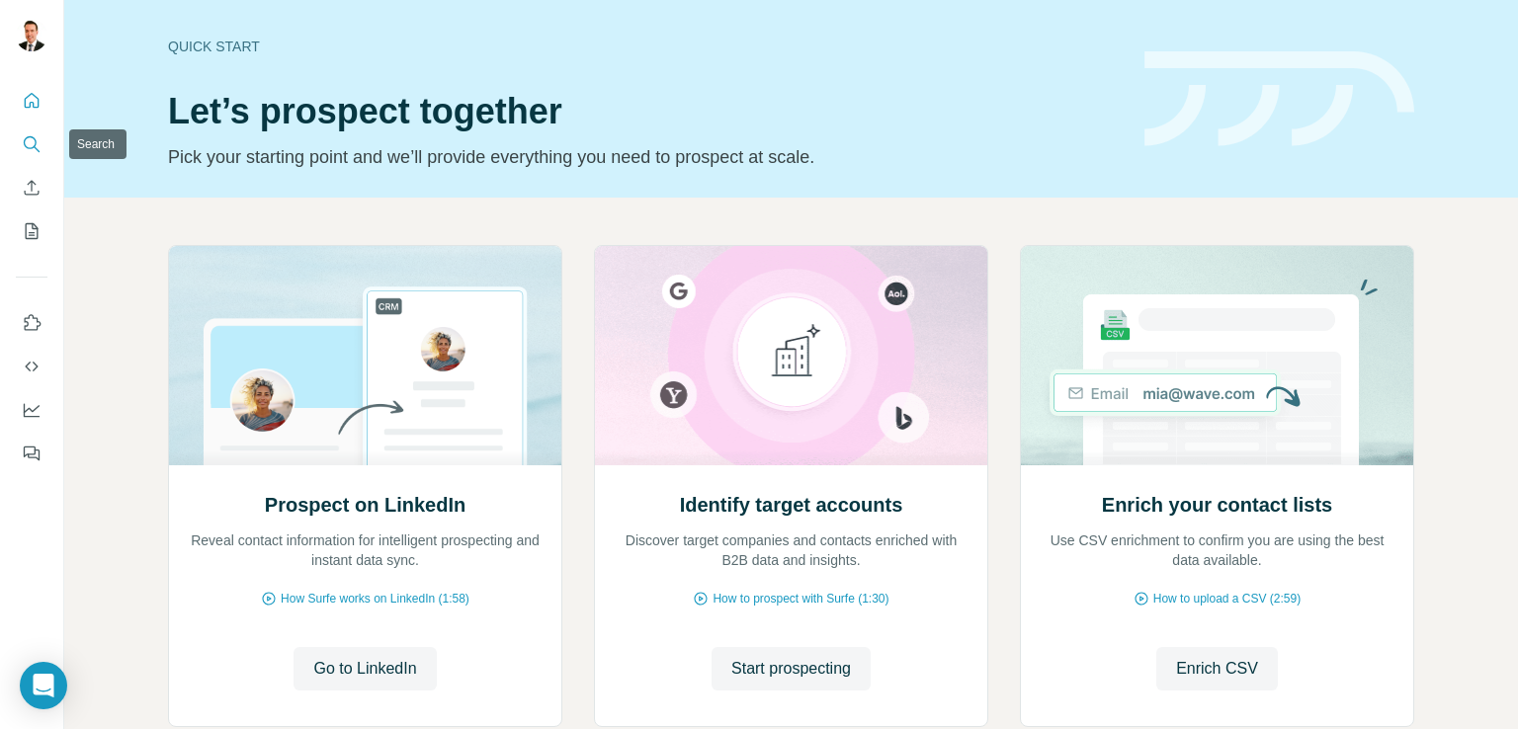
click at [24, 146] on icon "Search" at bounding box center [32, 144] width 20 height 20
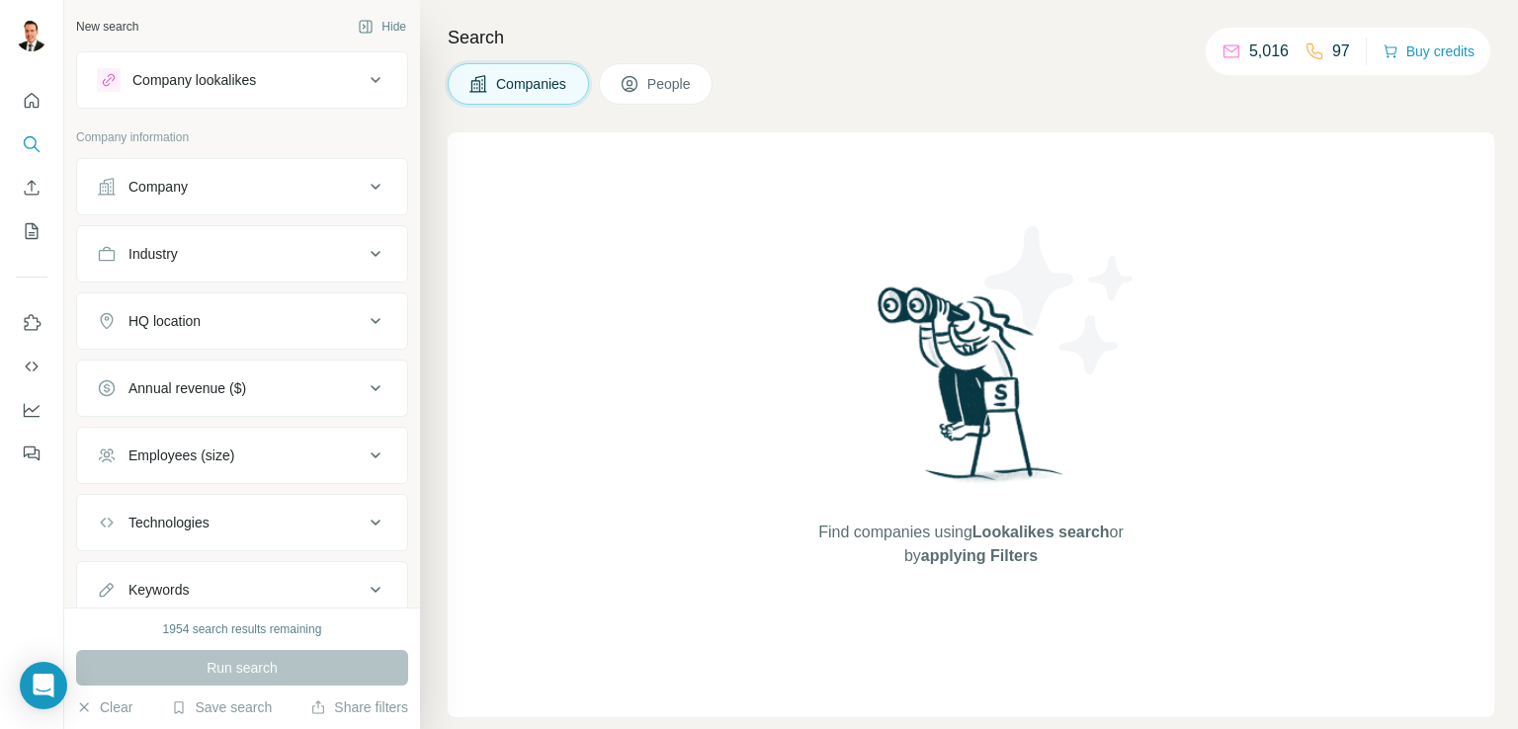
click at [364, 184] on icon at bounding box center [376, 187] width 24 height 24
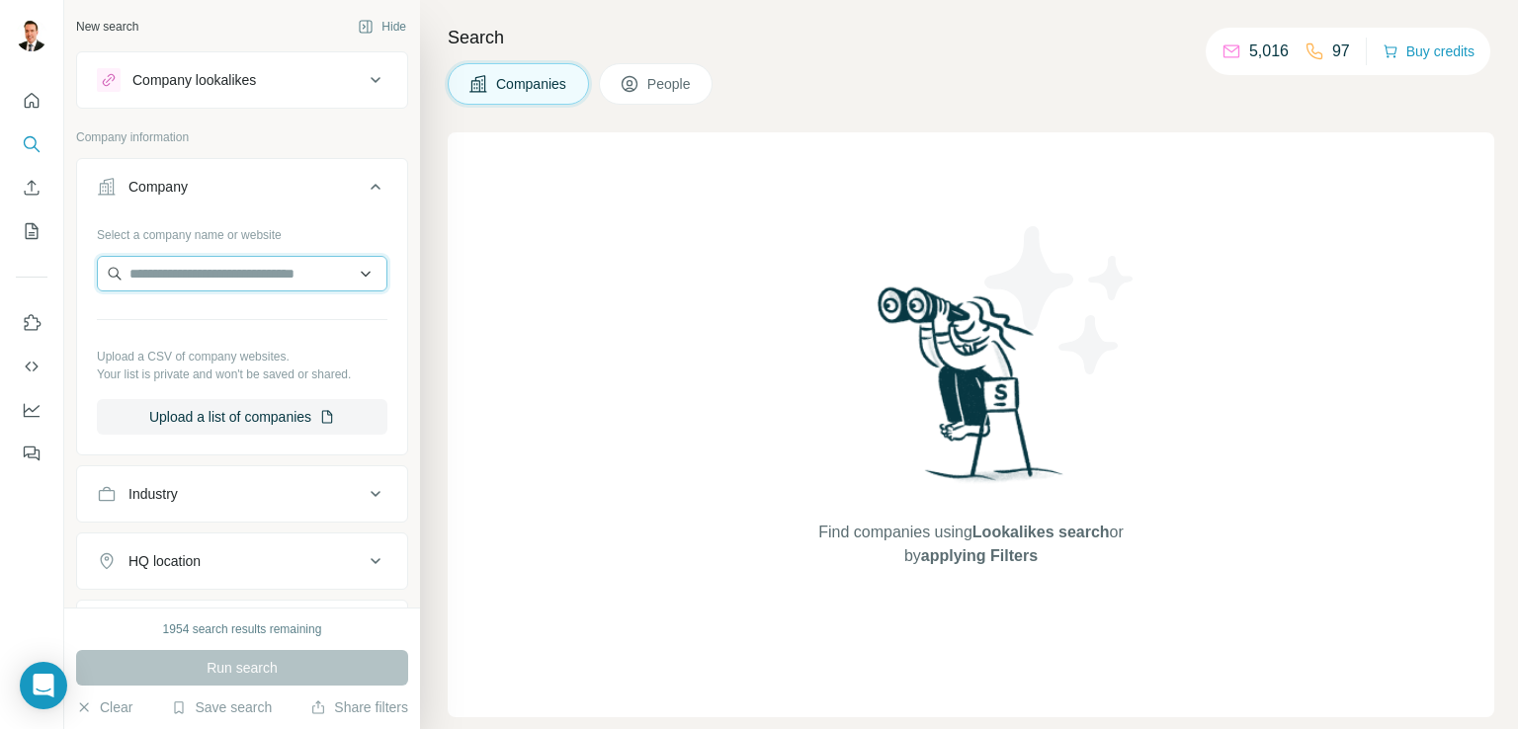
click at [186, 274] on input "text" at bounding box center [242, 274] width 291 height 36
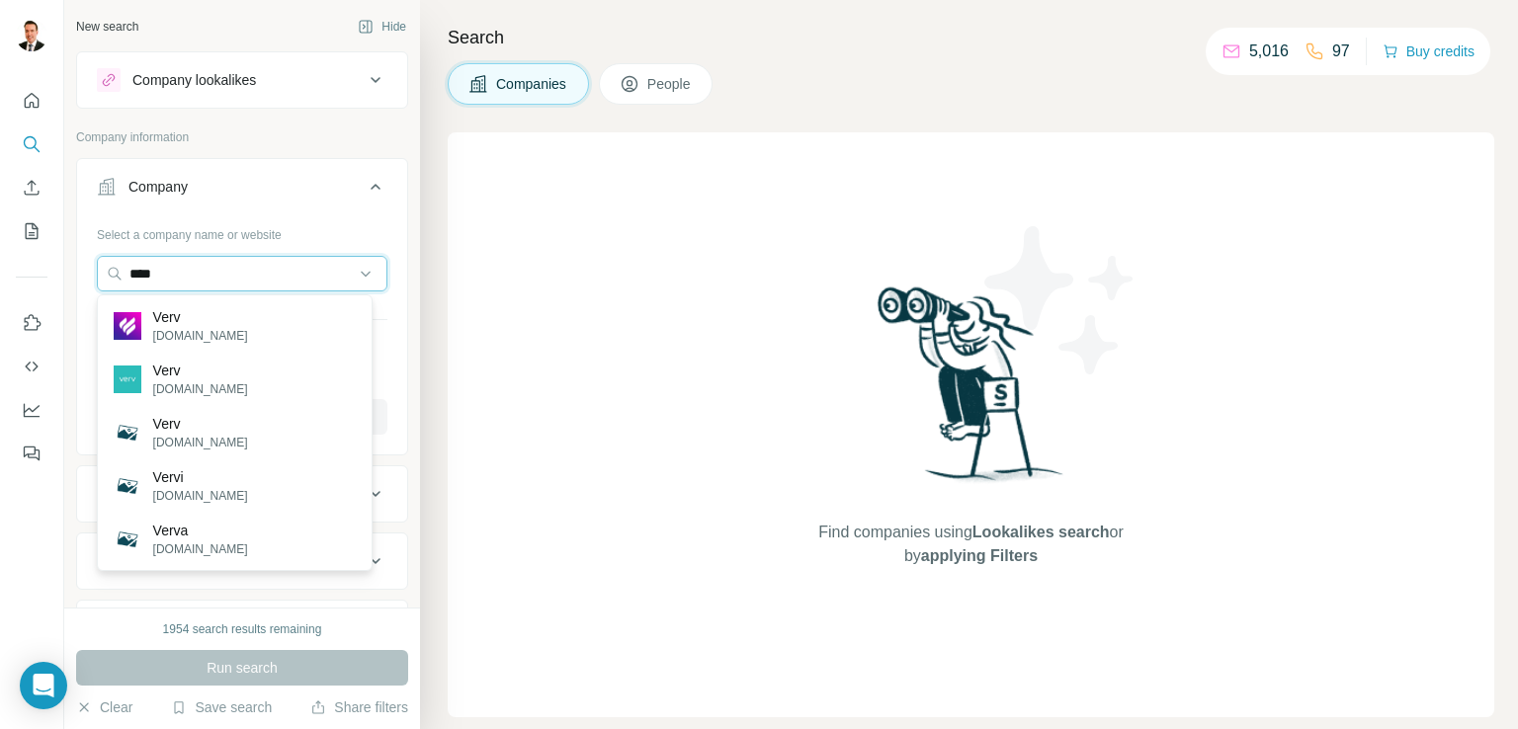
type input "****"
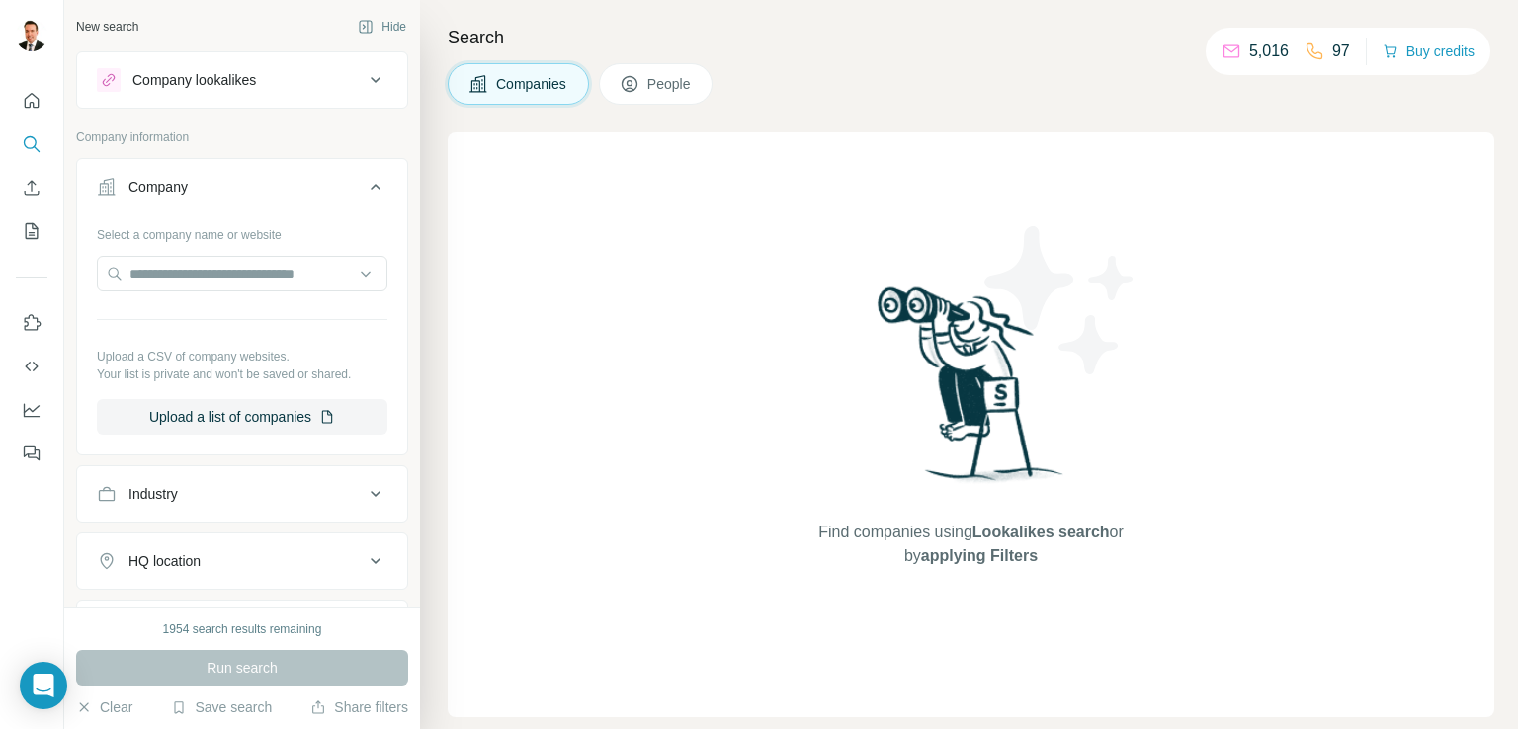
click at [178, 180] on div "Company" at bounding box center [157, 187] width 59 height 20
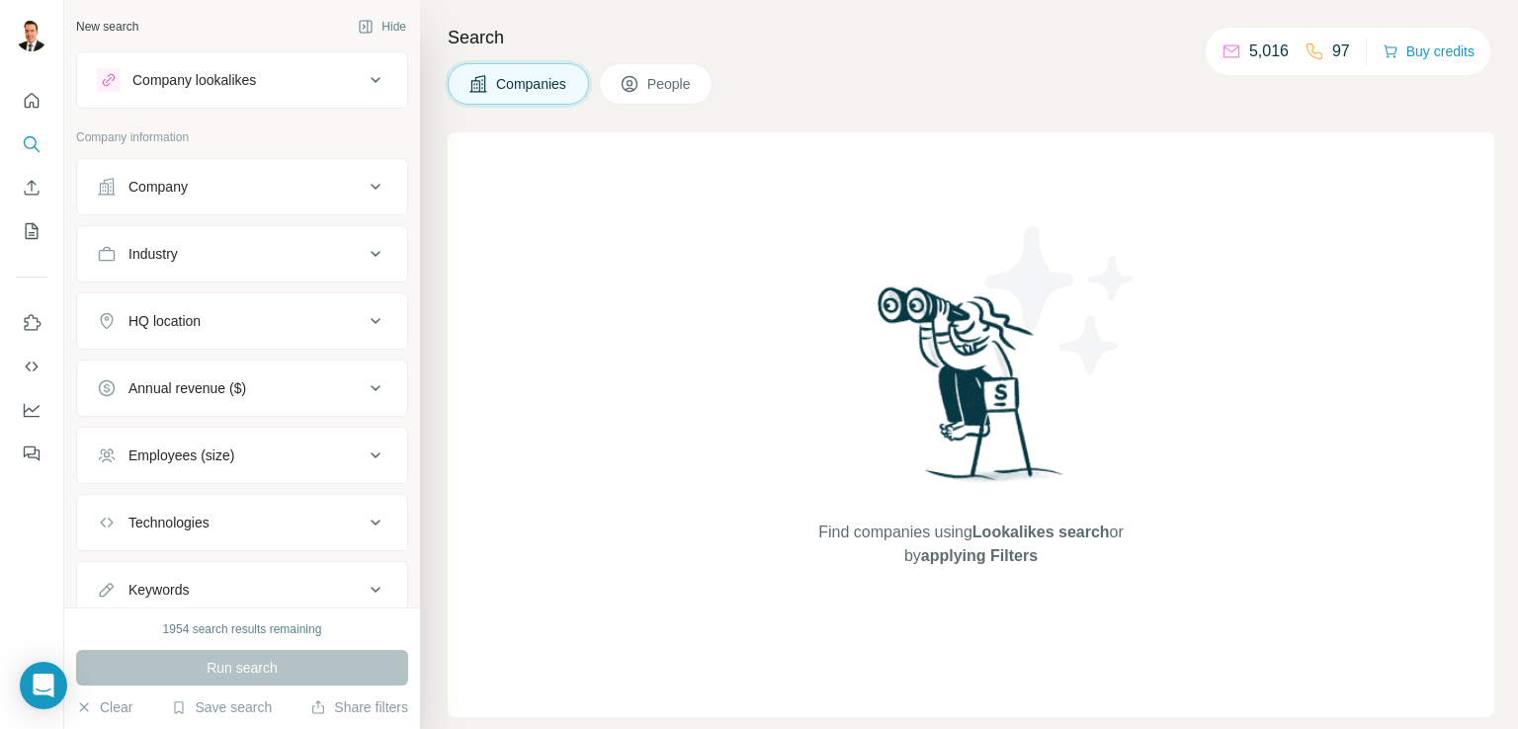
click at [345, 175] on button "Company" at bounding box center [242, 186] width 330 height 47
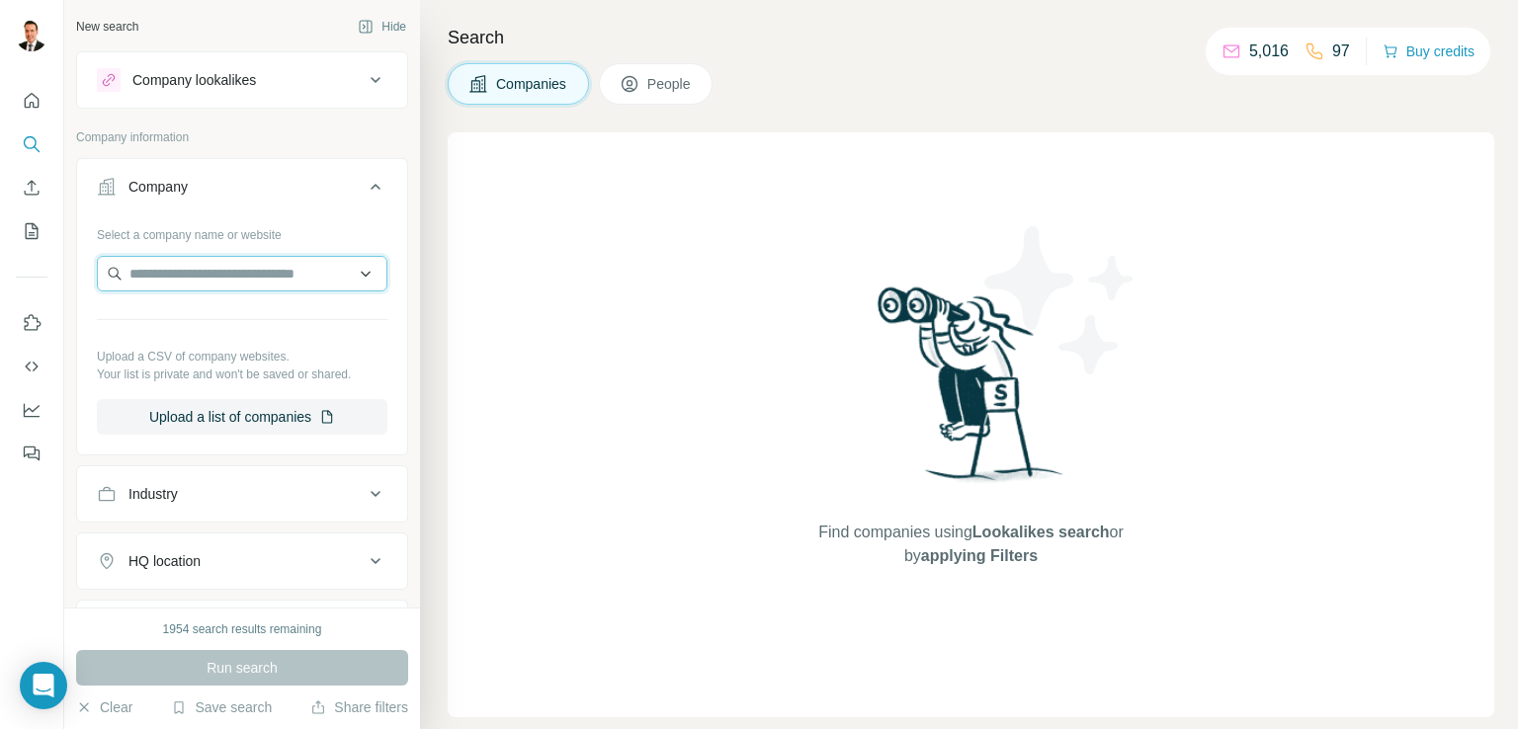
click at [221, 270] on input "text" at bounding box center [242, 274] width 291 height 36
type input "**********"
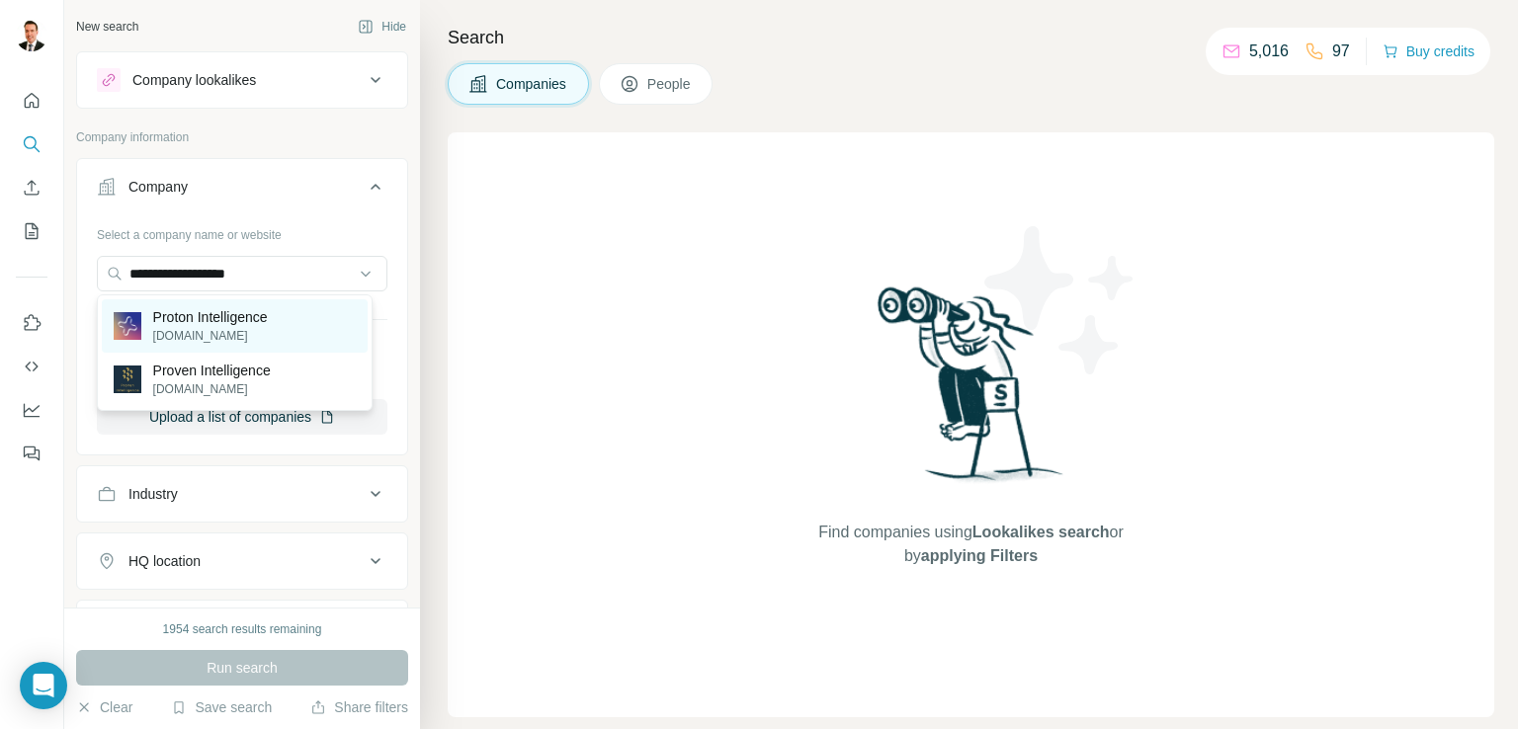
click at [198, 309] on p "Proton Intelligence" at bounding box center [210, 317] width 115 height 20
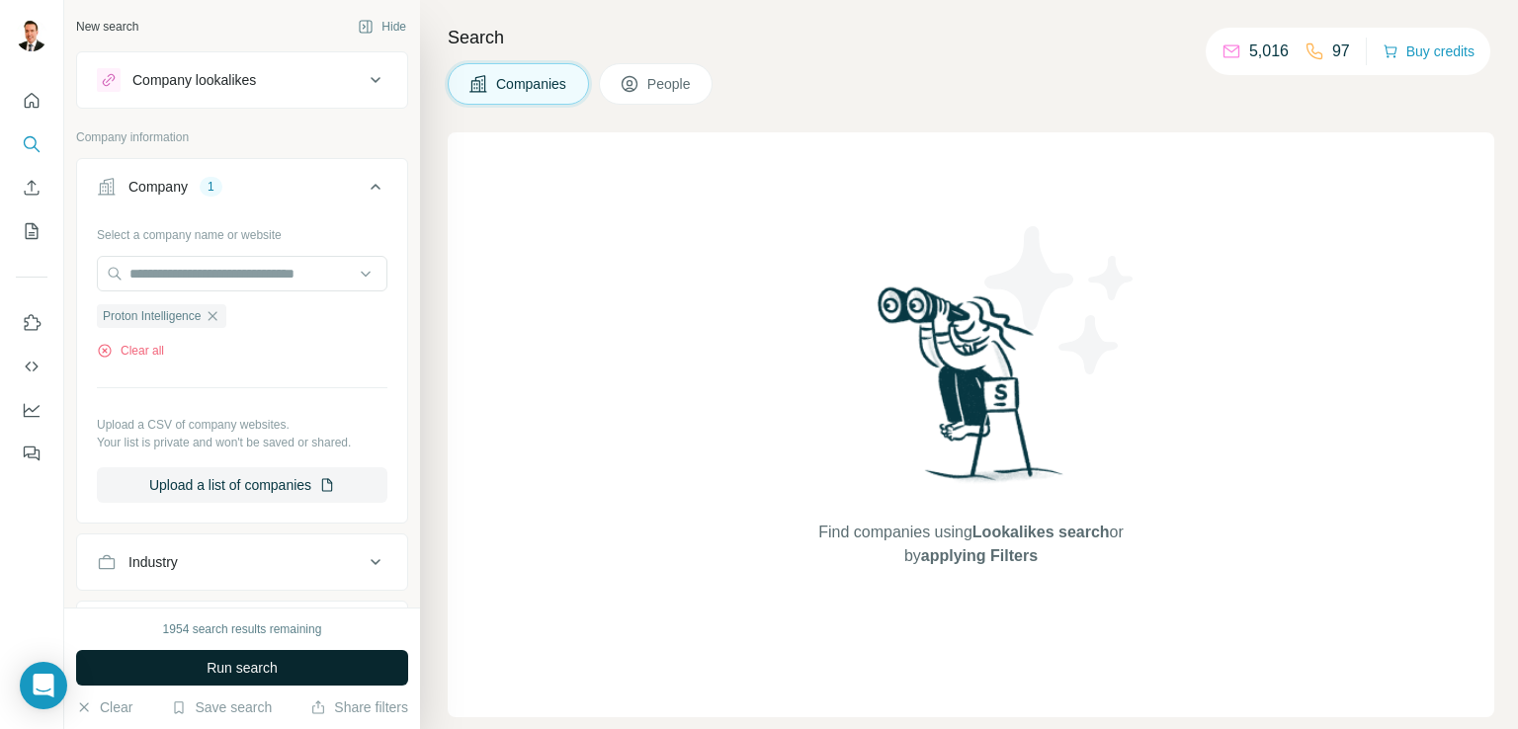
click at [254, 669] on span "Run search" at bounding box center [242, 668] width 71 height 20
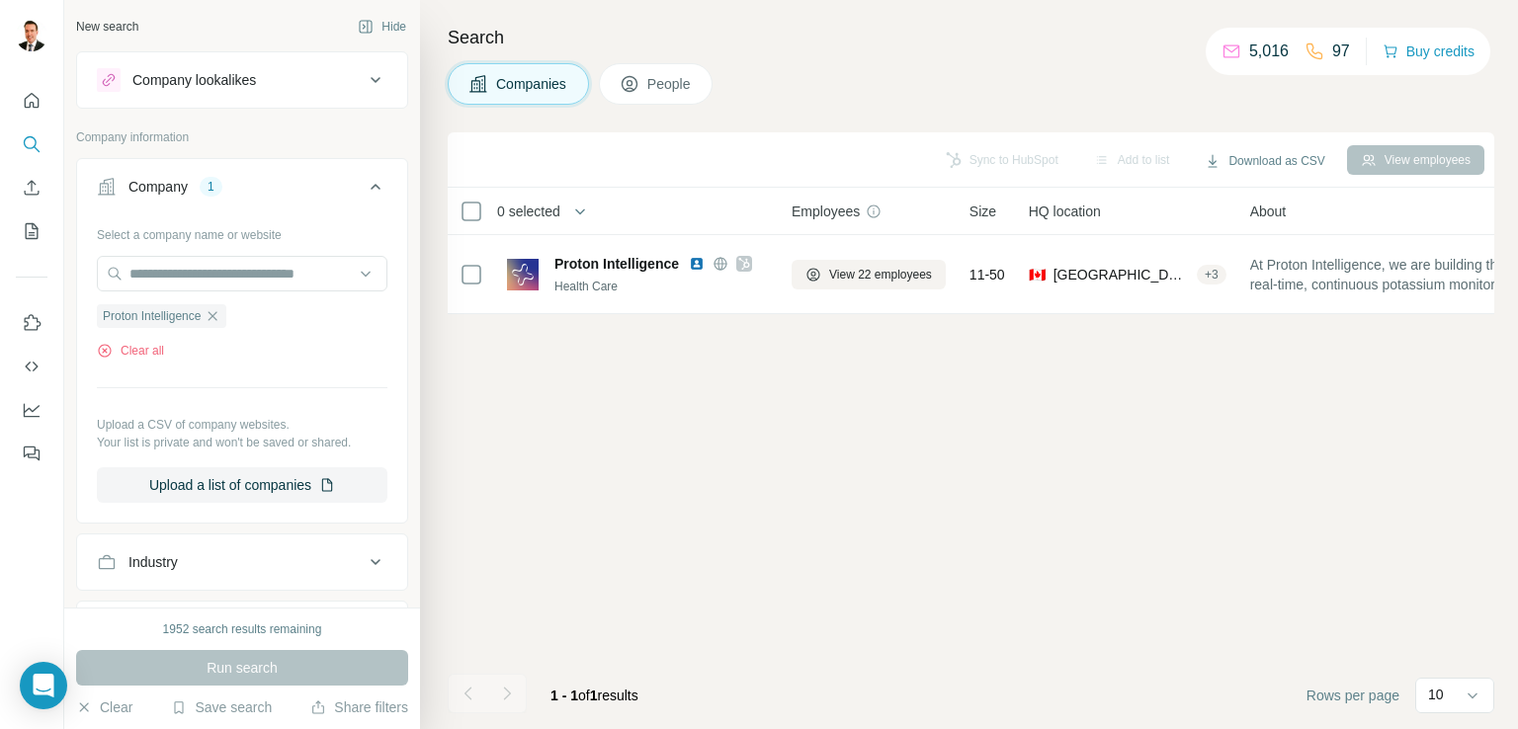
click at [1393, 142] on div "Sync to HubSpot Add to list Download as CSV View employees" at bounding box center [971, 159] width 1027 height 35
click at [1391, 160] on div "View employees" at bounding box center [1415, 160] width 137 height 30
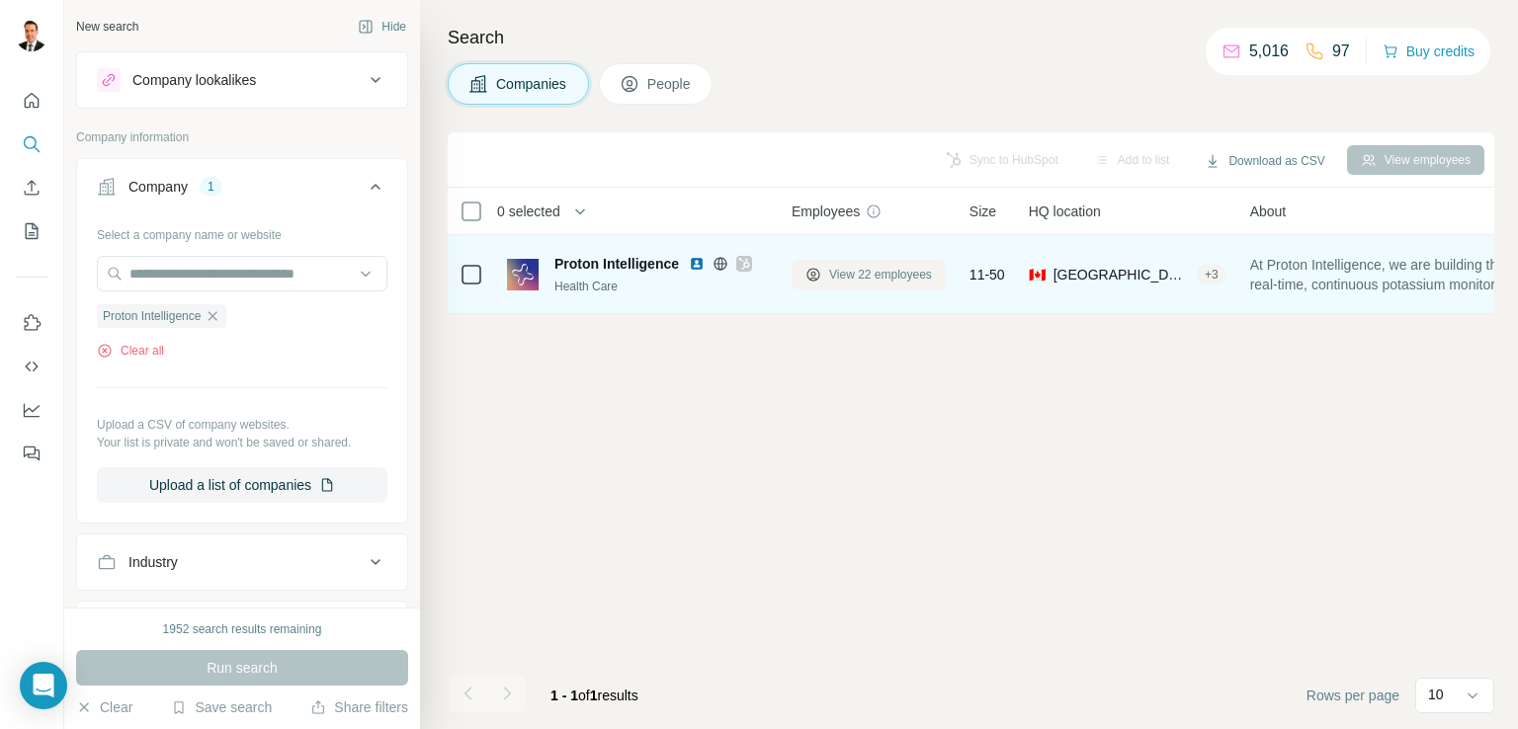
click at [890, 270] on span "View 22 employees" at bounding box center [880, 275] width 103 height 18
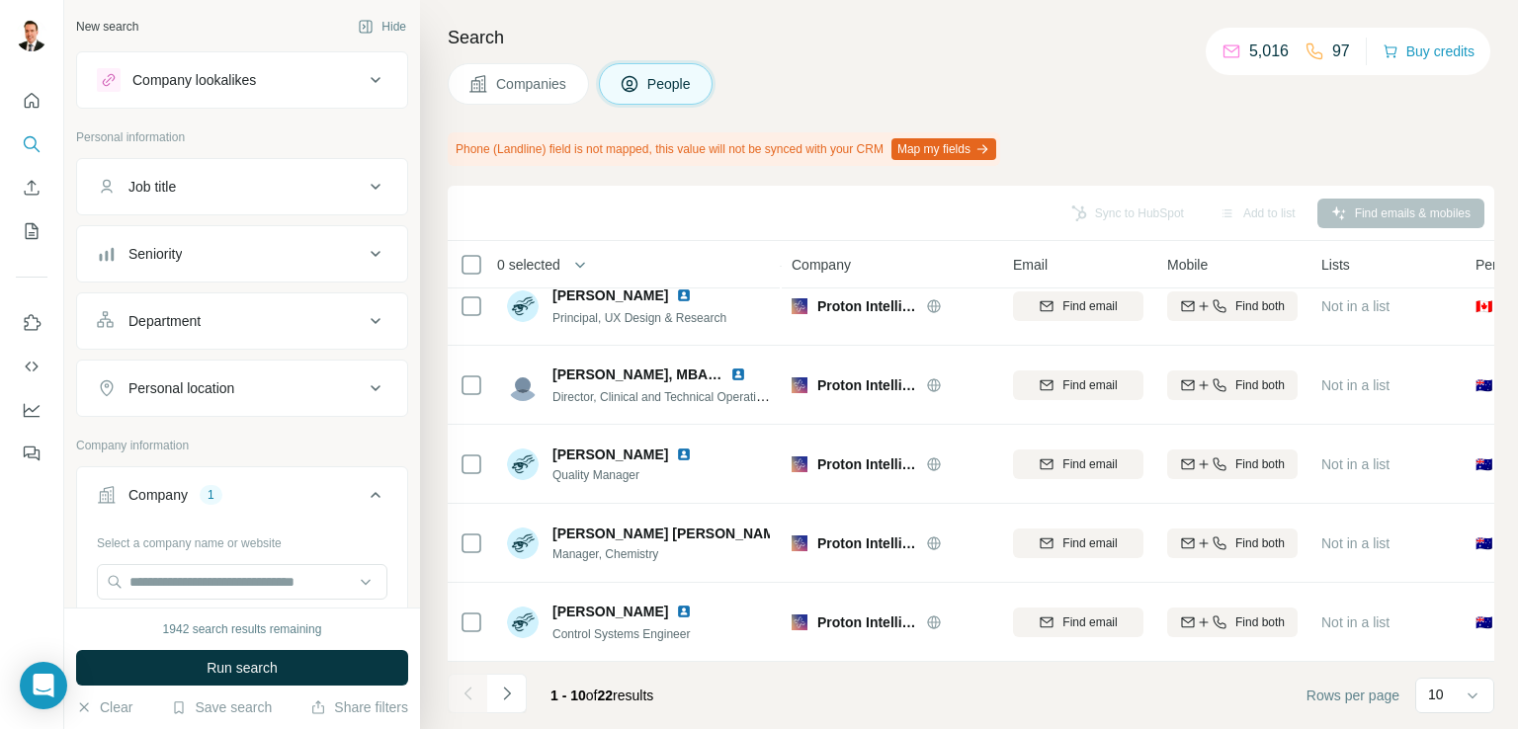
scroll to position [427, 0]
click at [504, 689] on icon "Navigate to next page" at bounding box center [507, 694] width 20 height 20
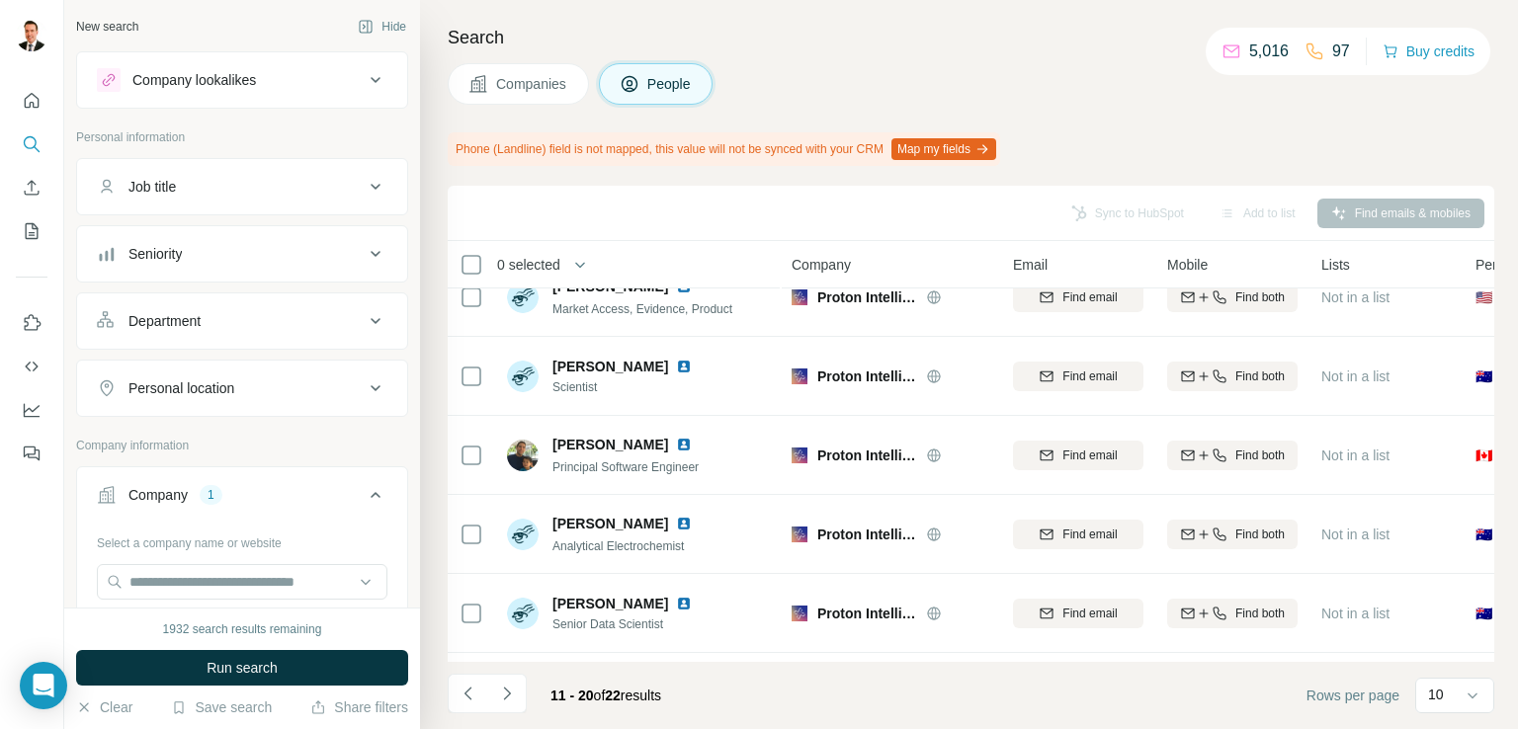
scroll to position [0, 0]
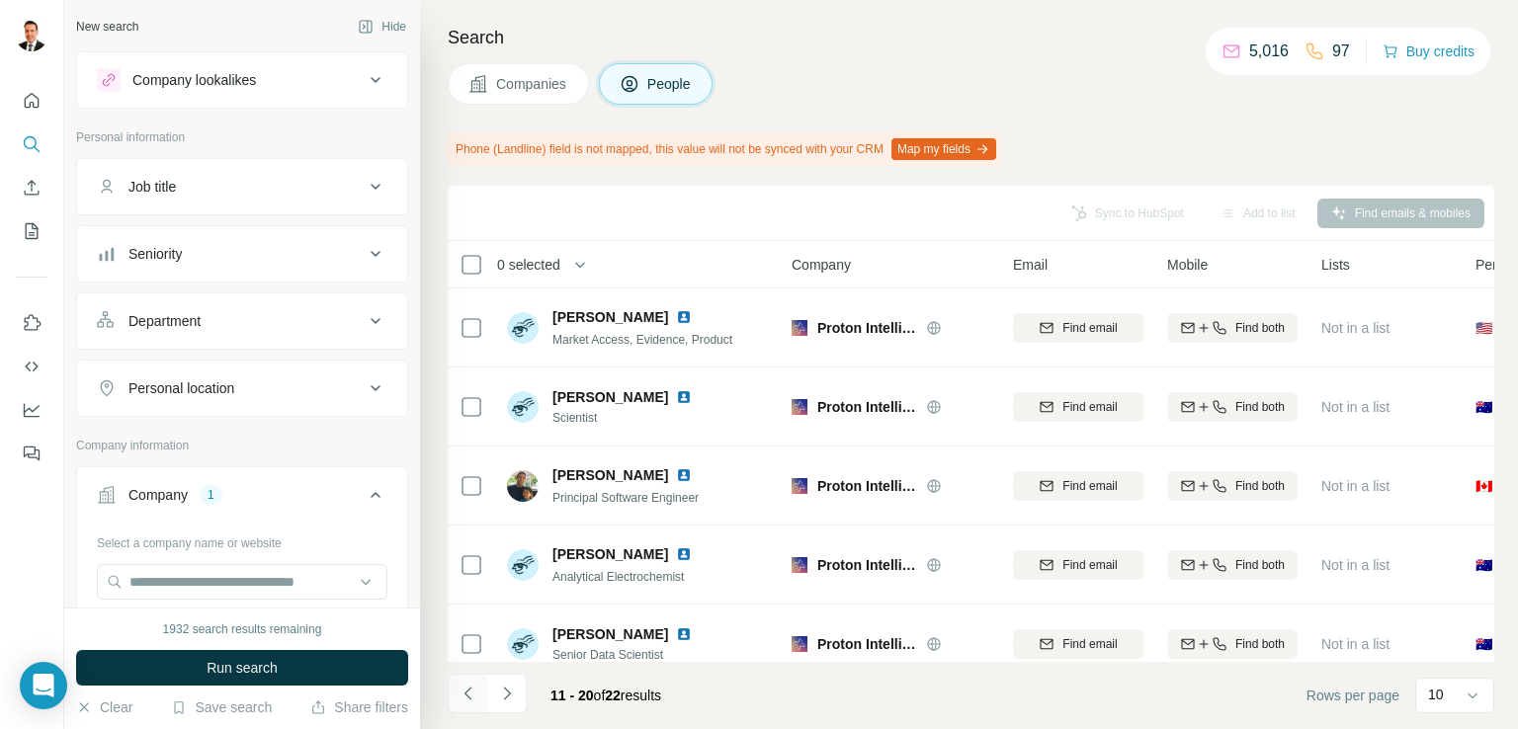
click at [467, 696] on icon "Navigate to previous page" at bounding box center [467, 693] width 7 height 13
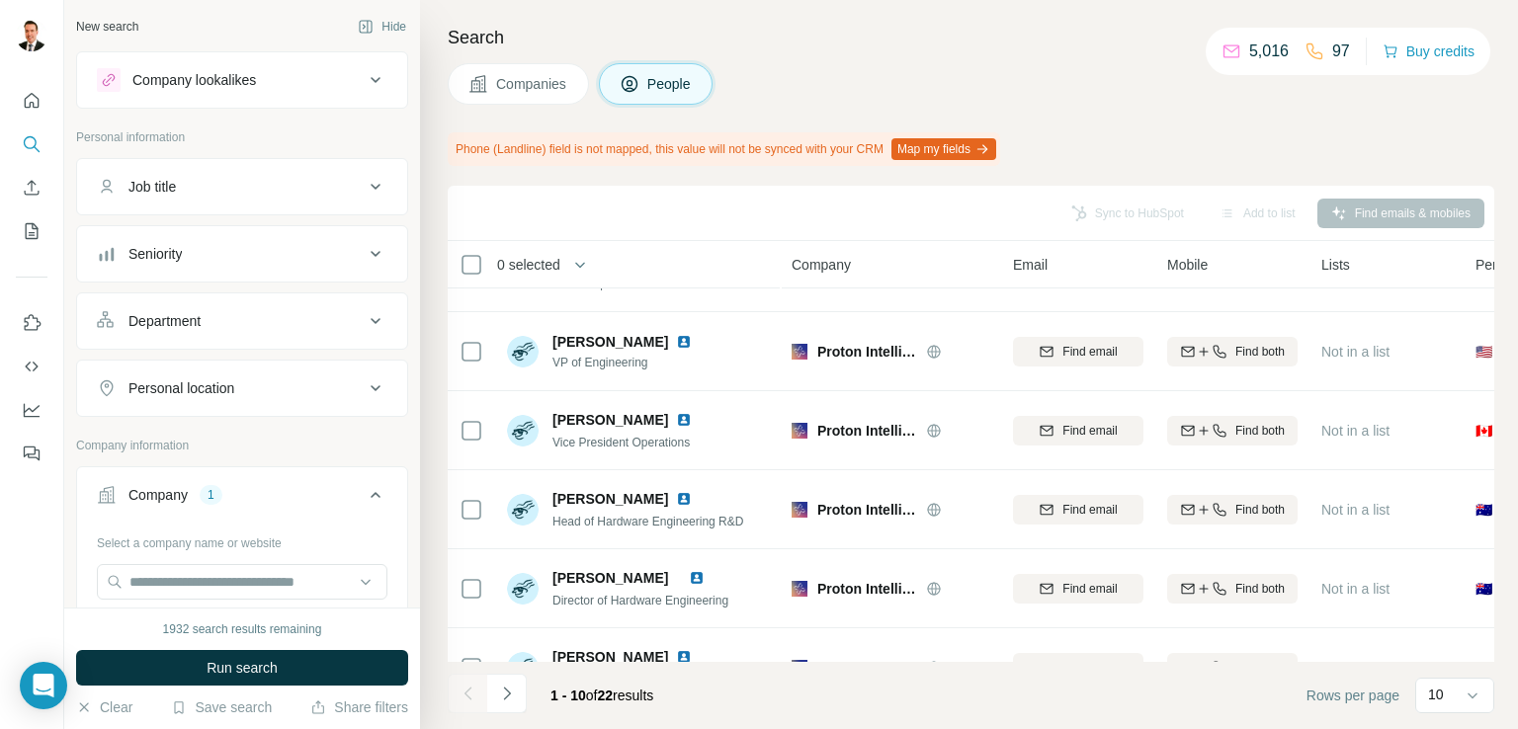
scroll to position [75, 0]
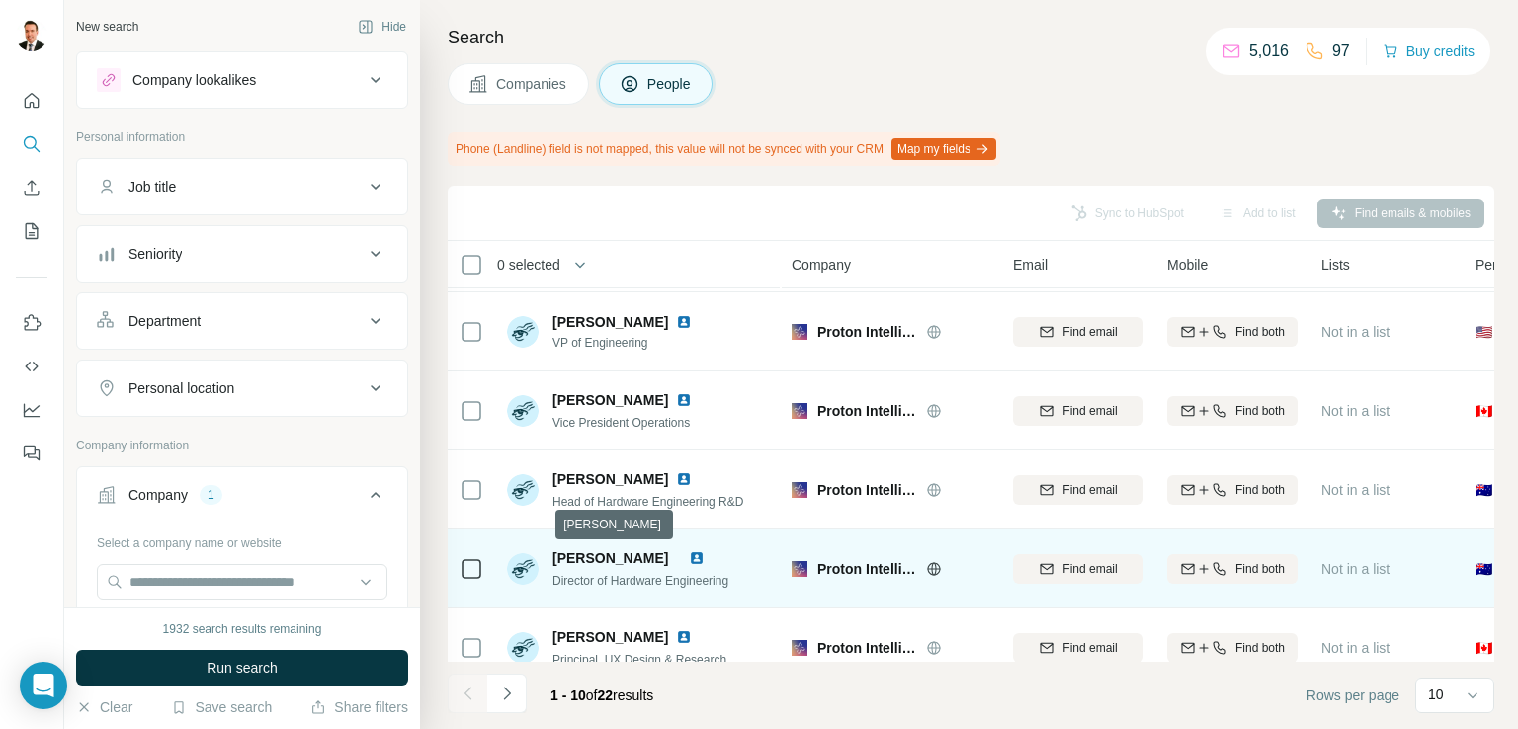
drag, startPoint x: 706, startPoint y: 558, endPoint x: 555, endPoint y: 562, distance: 150.3
click at [555, 562] on span "[PERSON_NAME]" at bounding box center [611, 559] width 116 height 16
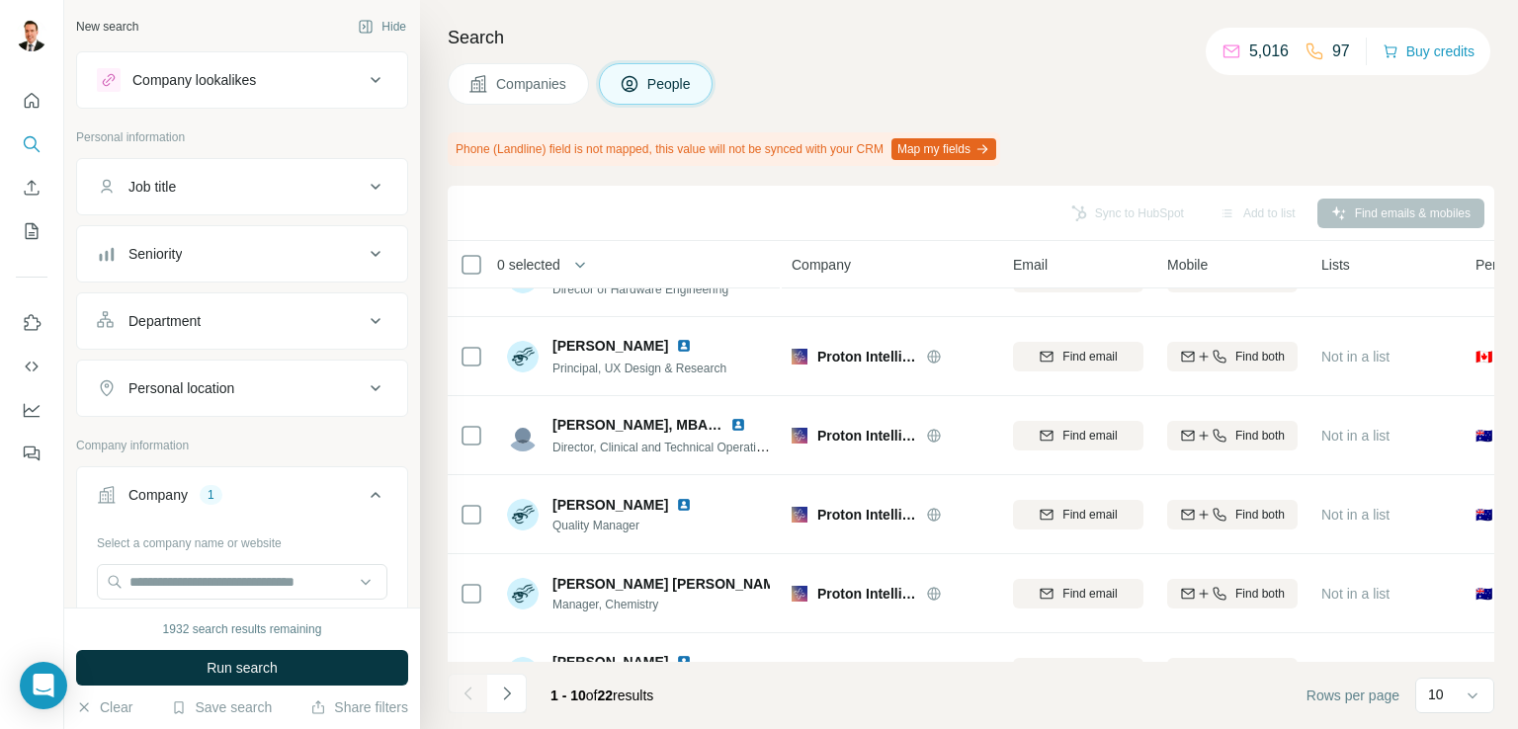
scroll to position [387, 0]
